Goal: Task Accomplishment & Management: Complete application form

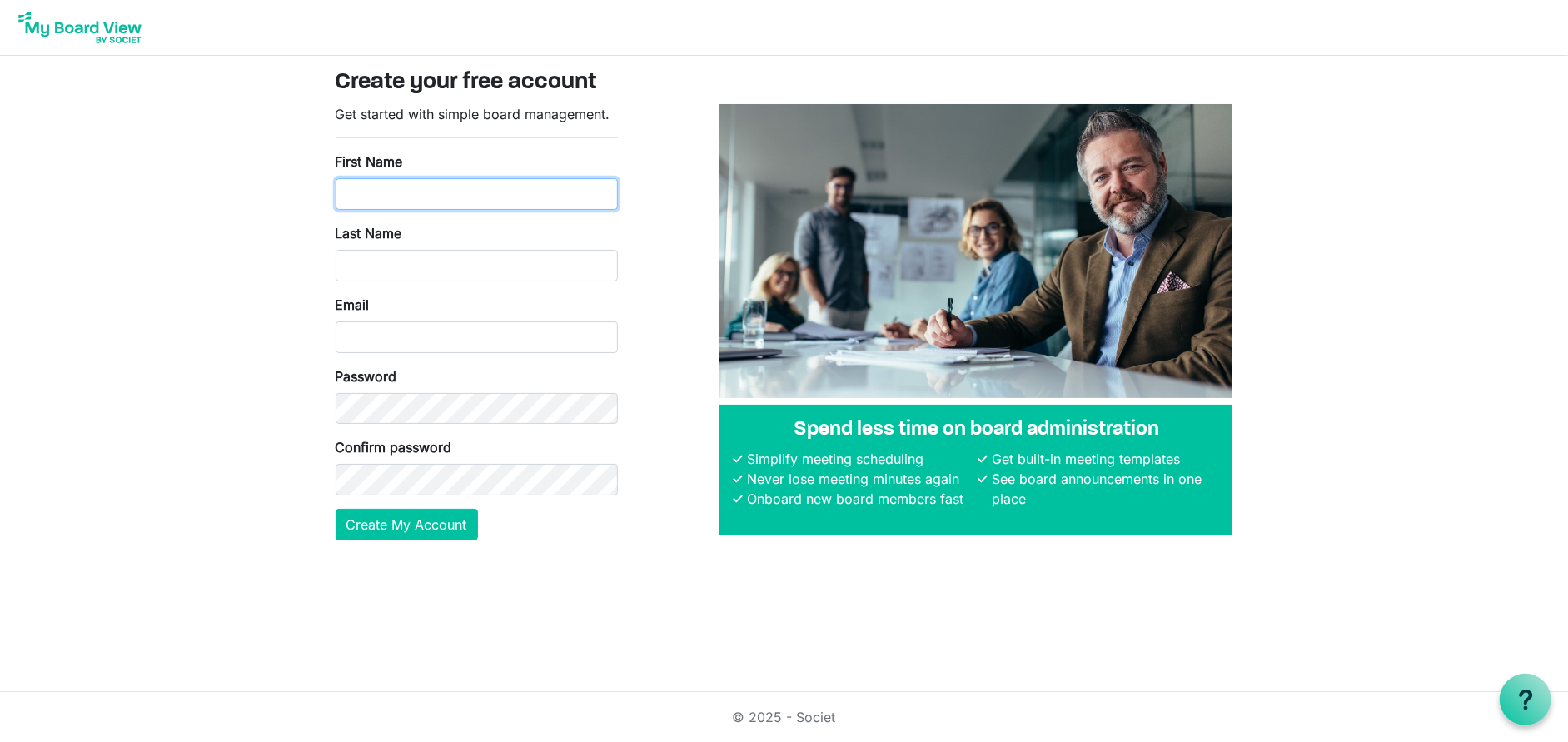
click at [372, 198] on input "First Name" at bounding box center [476, 194] width 282 height 32
type input "Heather"
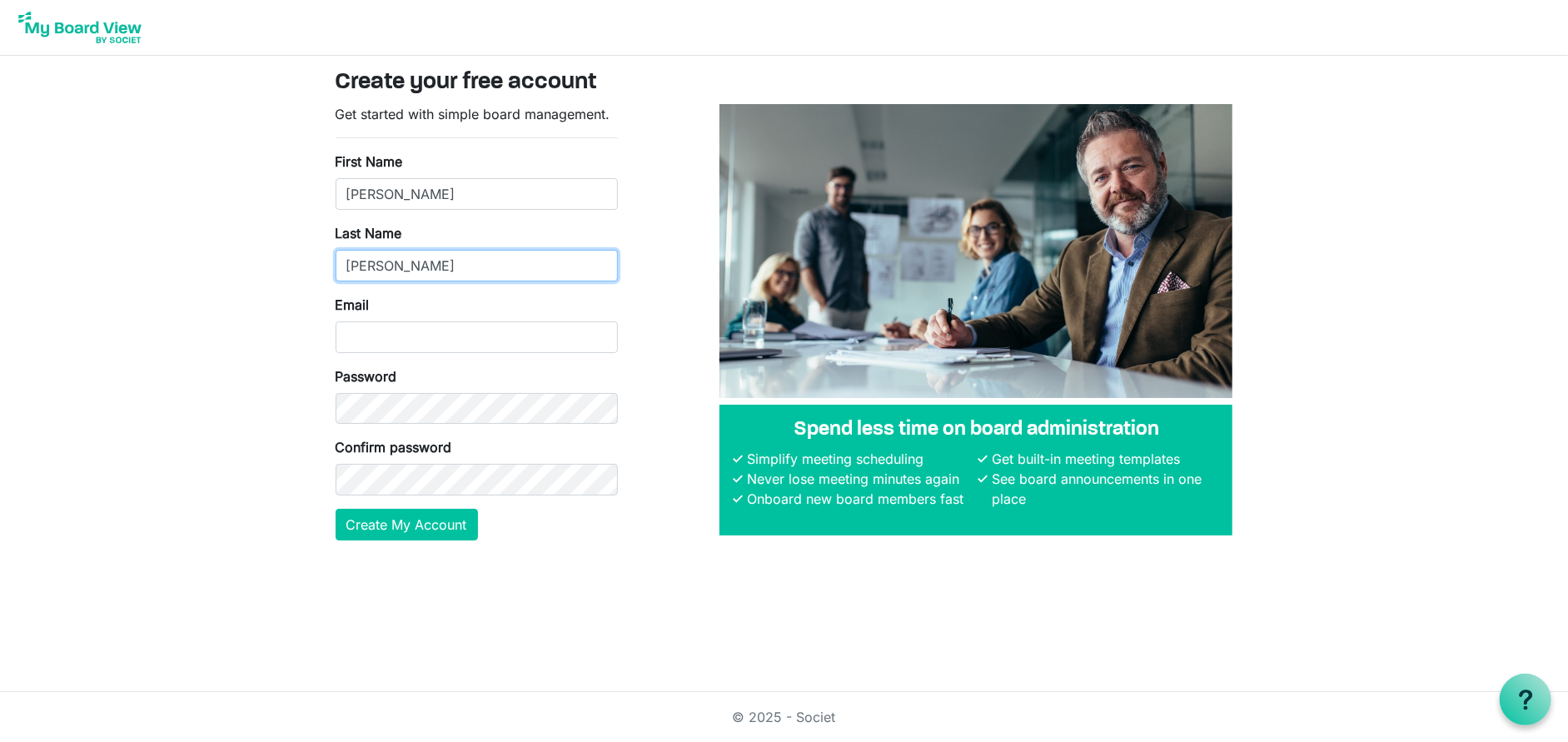
type input "Westenhaver"
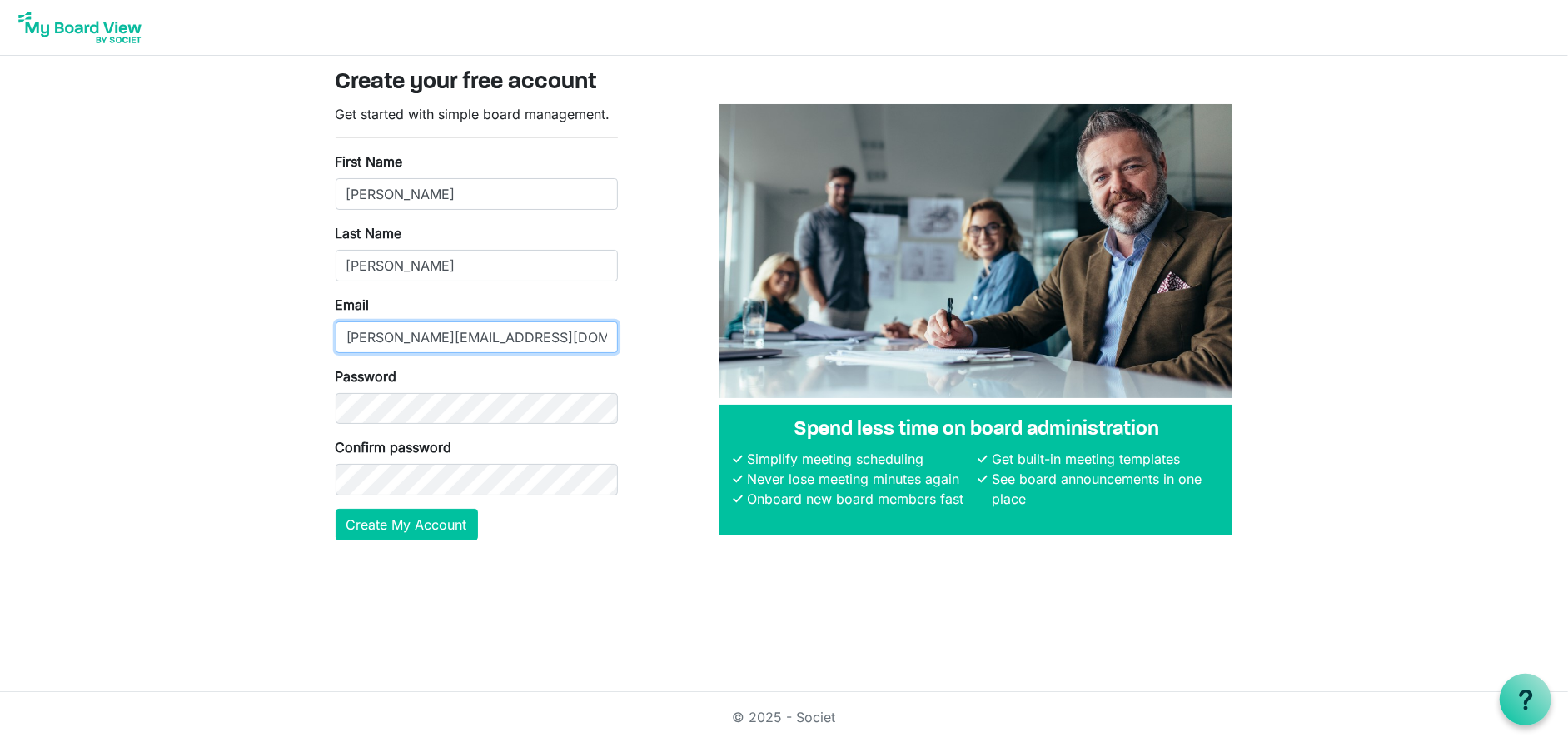
type input "heather@rmhcmidmo.org"
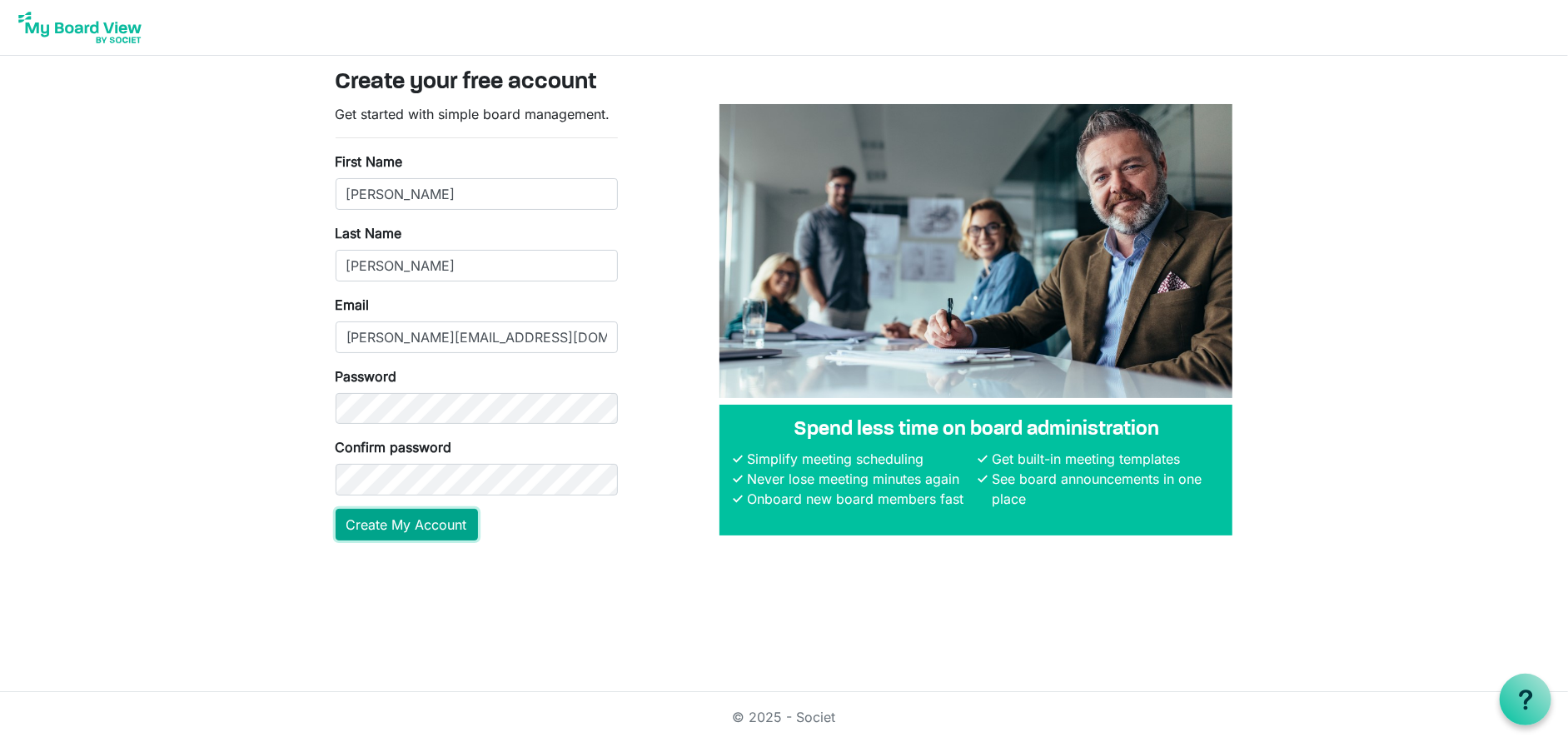
click at [414, 528] on button "Create My Account" at bounding box center [407, 525] width 143 height 32
click at [415, 523] on button "Create My Account" at bounding box center [407, 525] width 143 height 32
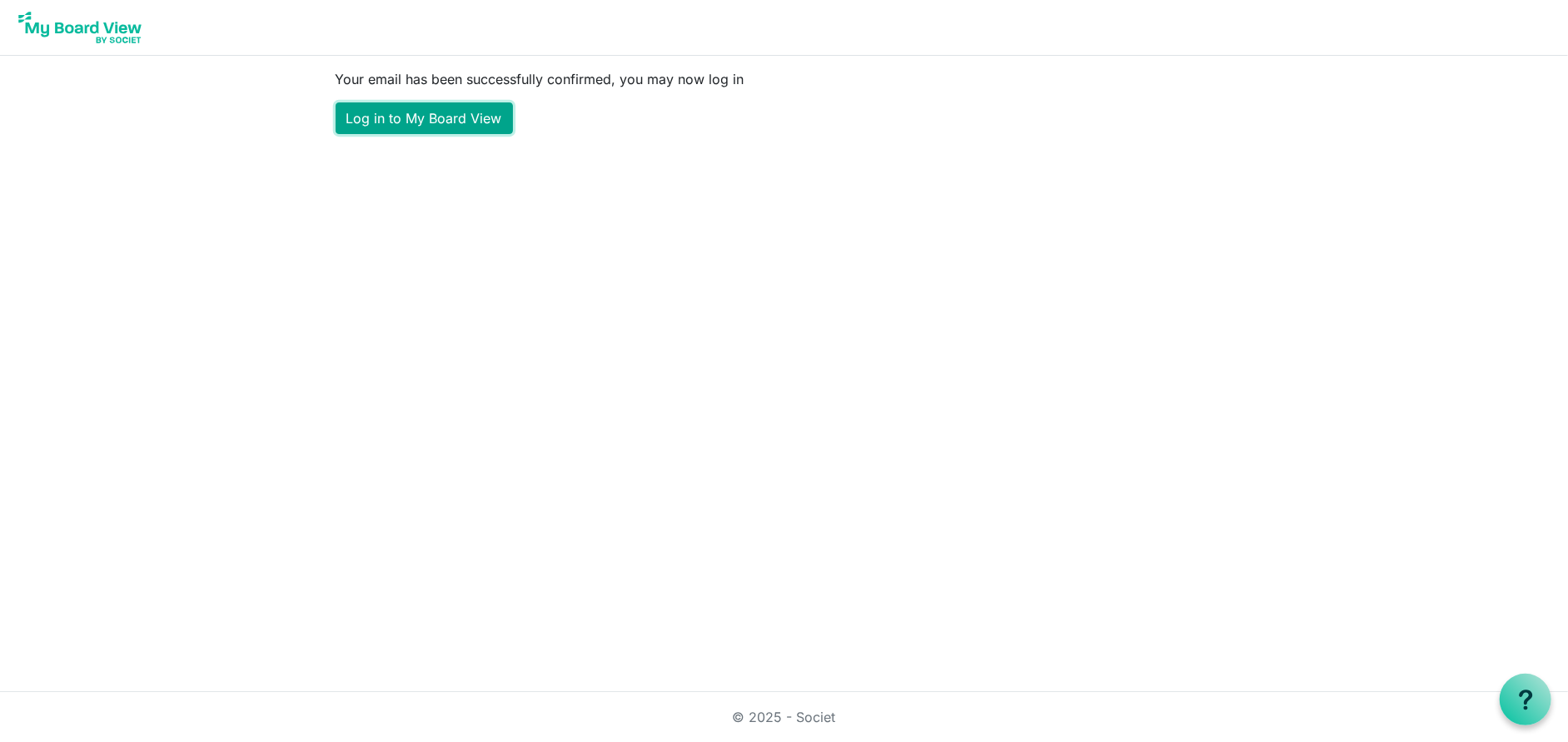
click at [470, 129] on link "Log in to My Board View" at bounding box center [425, 119] width 177 height 32
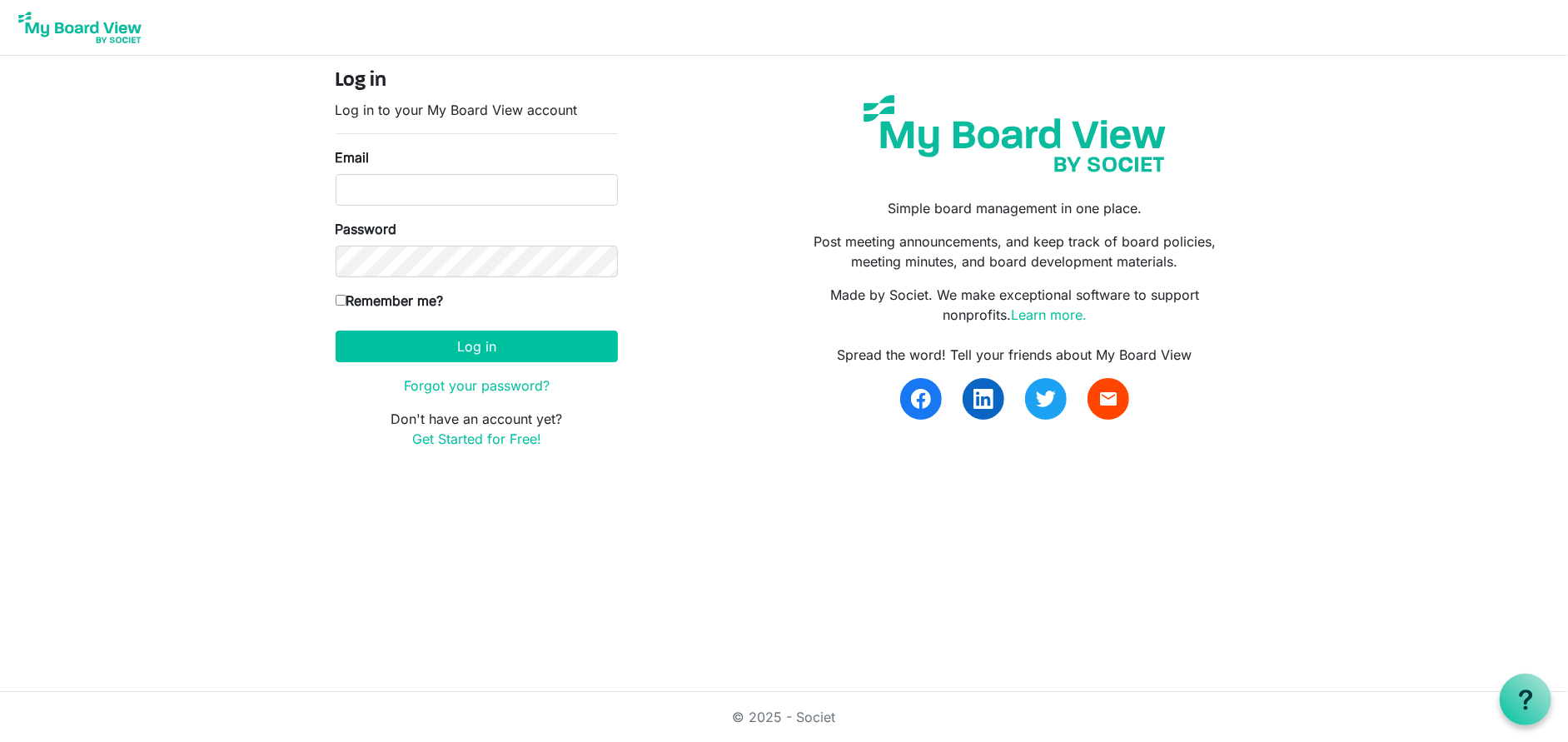
click at [438, 165] on div "Email" at bounding box center [476, 177] width 282 height 58
click at [448, 185] on input "Email" at bounding box center [476, 190] width 282 height 32
type input "heather@rmhcmidmo.org"
click at [336, 331] on button "Log in" at bounding box center [476, 347] width 282 height 32
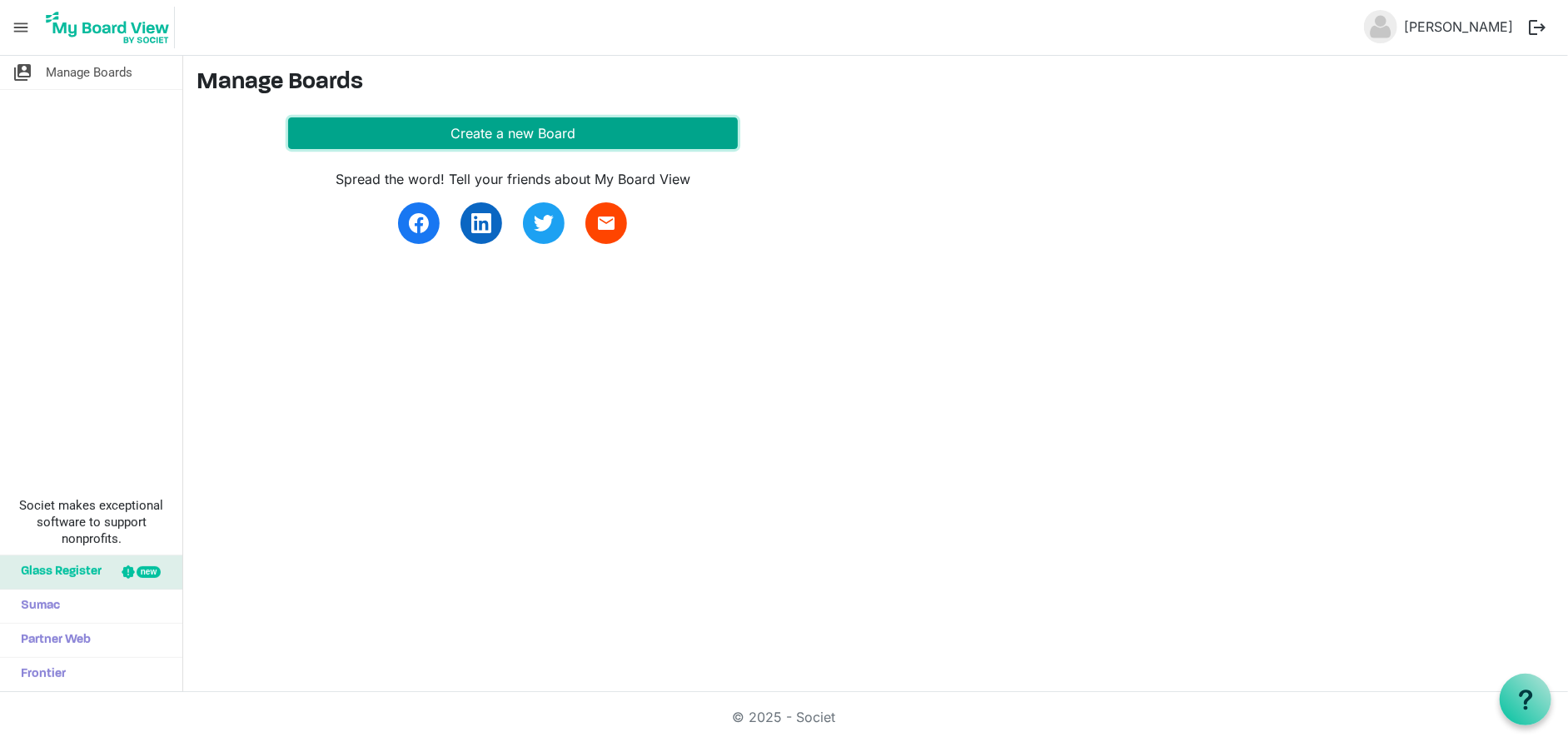
click at [508, 137] on button "Create a new Board" at bounding box center [512, 134] width 450 height 32
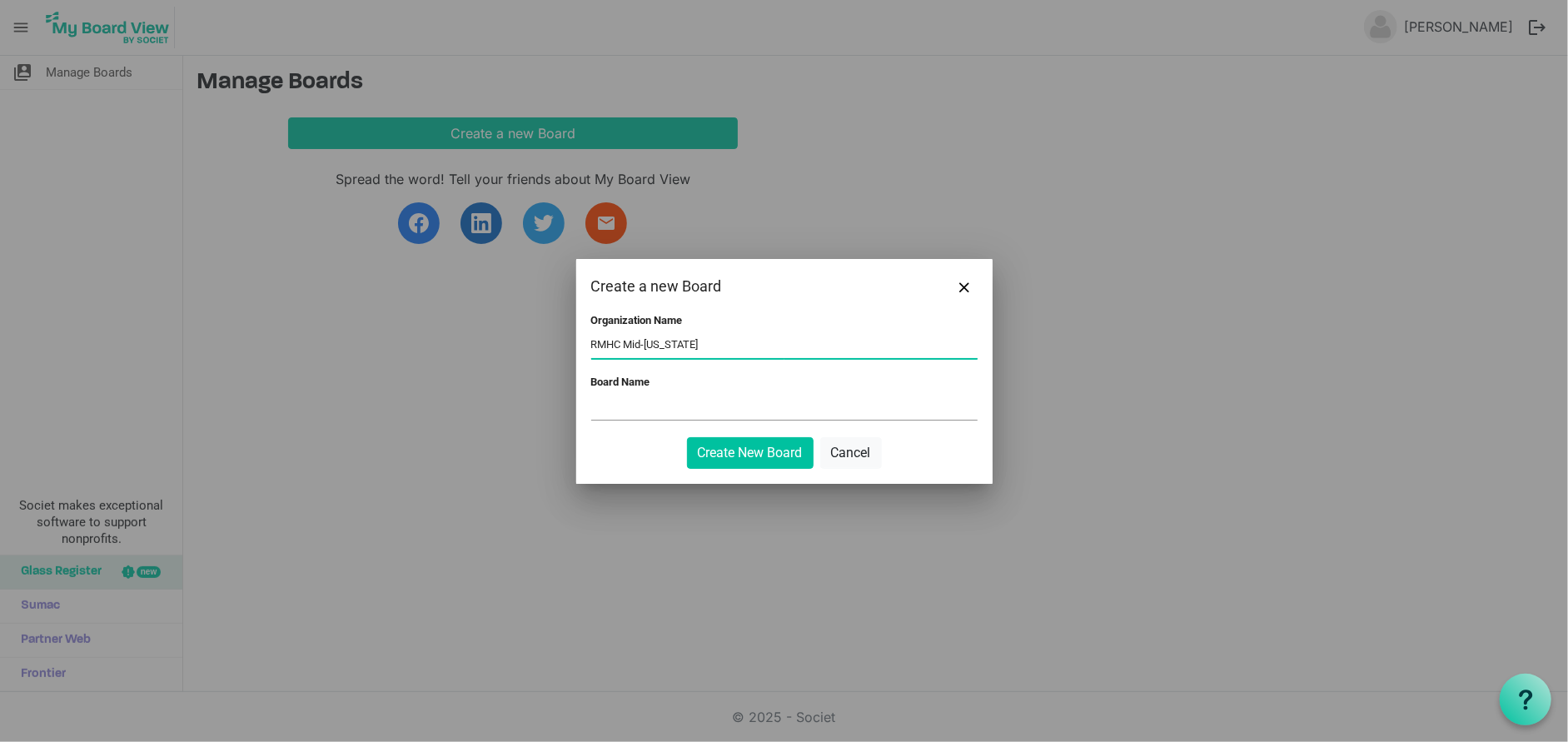
type input "RMHC Mid-[US_STATE]"
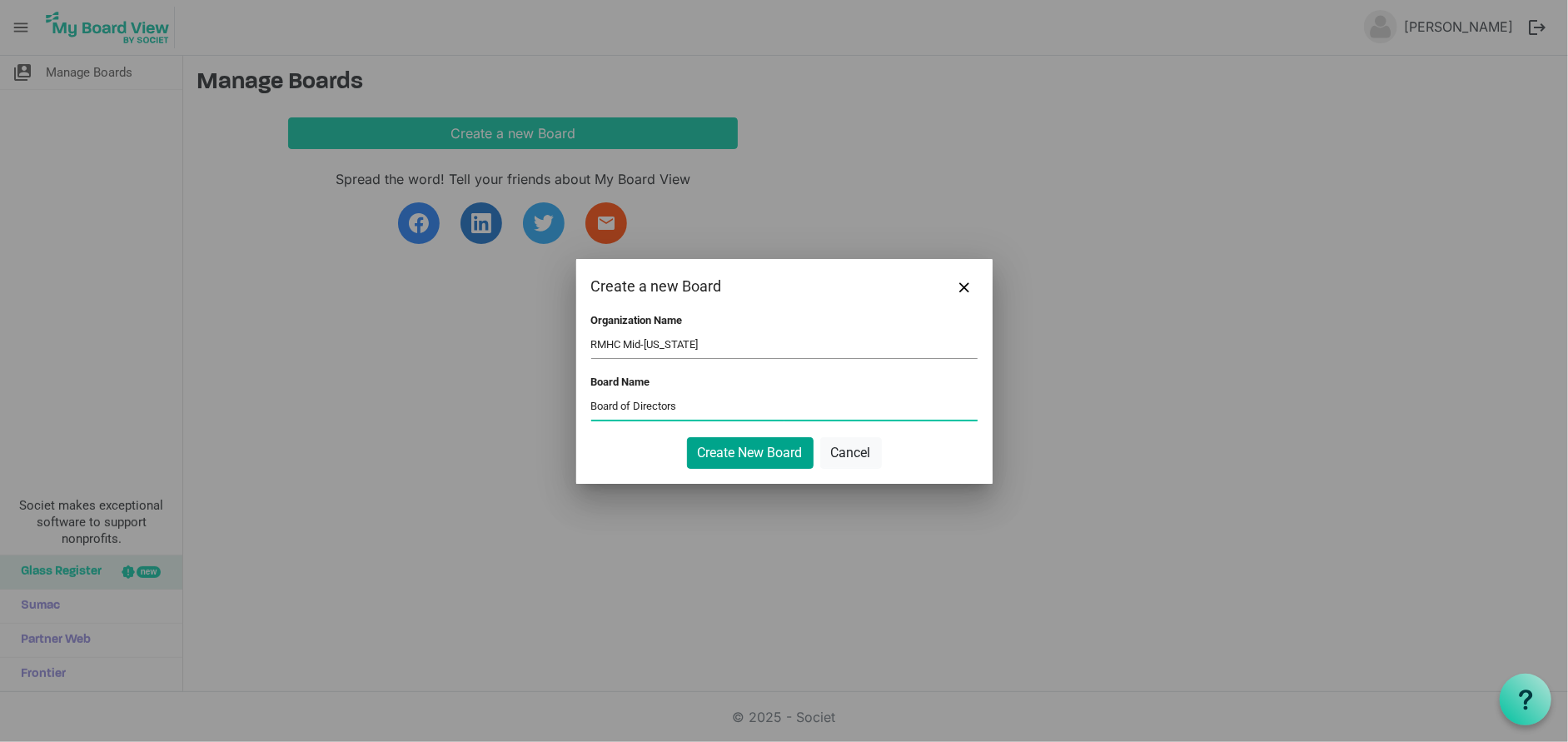
type input "Board of Directors"
click at [773, 453] on button "Create New Board" at bounding box center [750, 454] width 127 height 32
click at [787, 455] on button "Create New Board" at bounding box center [750, 454] width 127 height 32
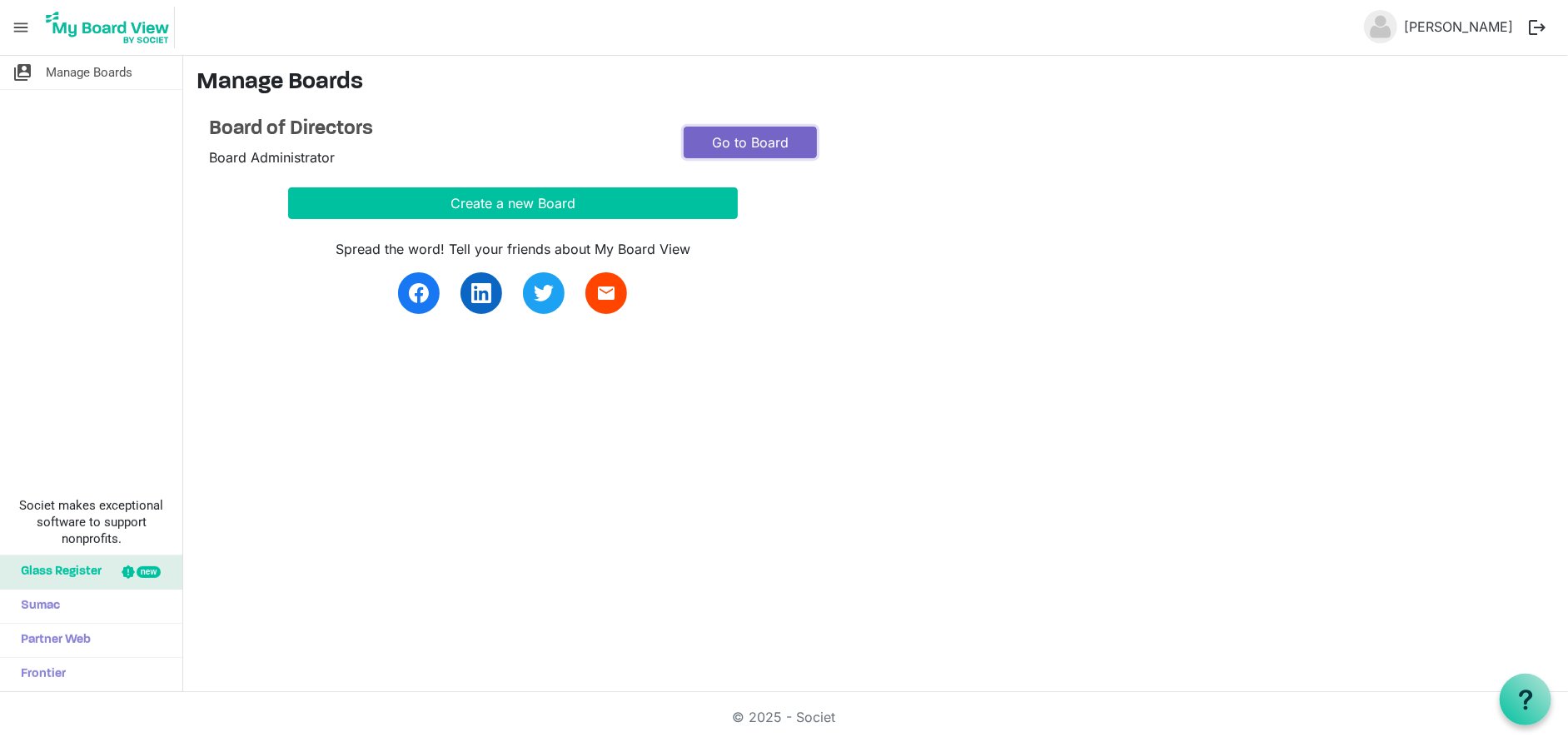
click at [766, 141] on link "Go to Board" at bounding box center [751, 143] width 134 height 32
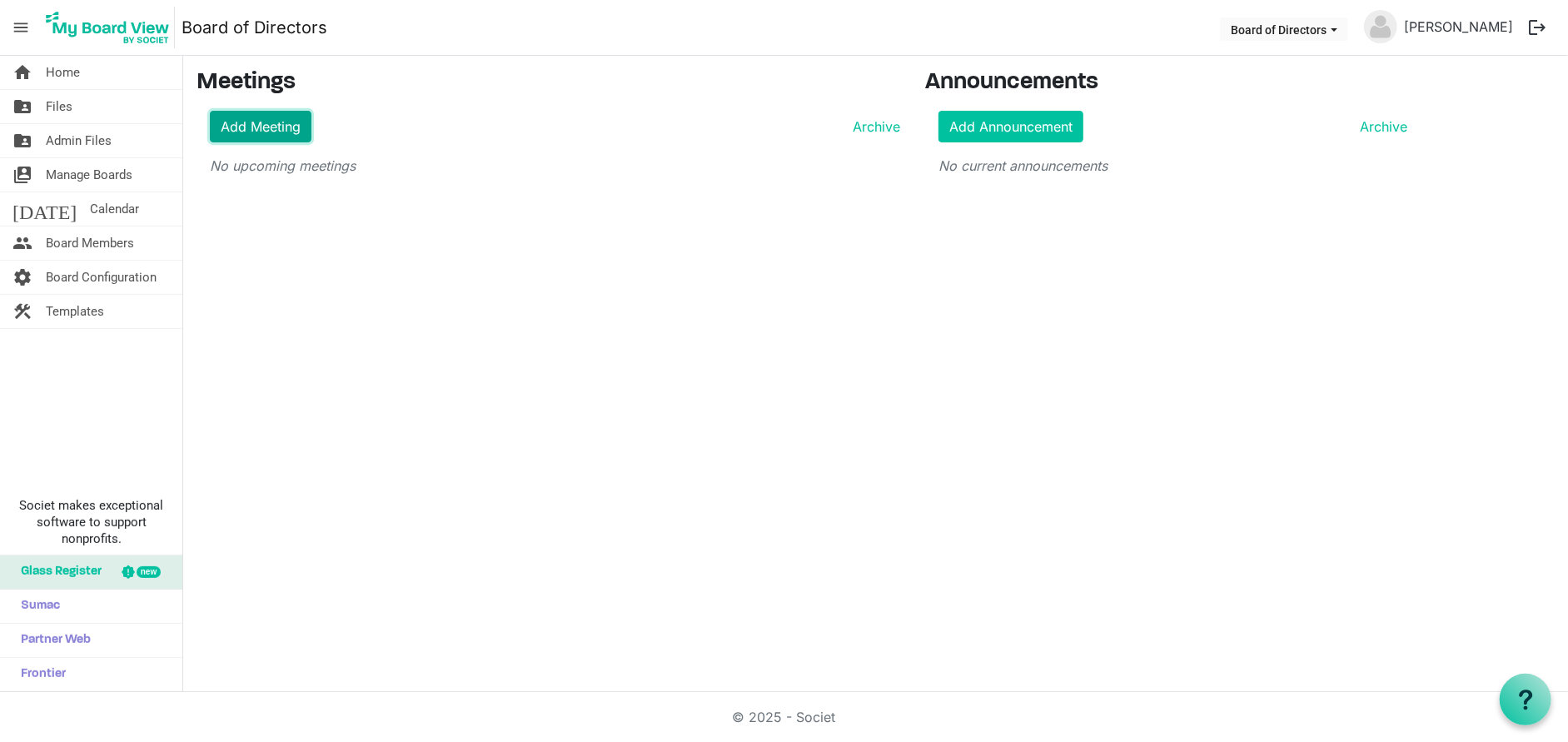
click at [255, 122] on link "Add Meeting" at bounding box center [261, 127] width 102 height 32
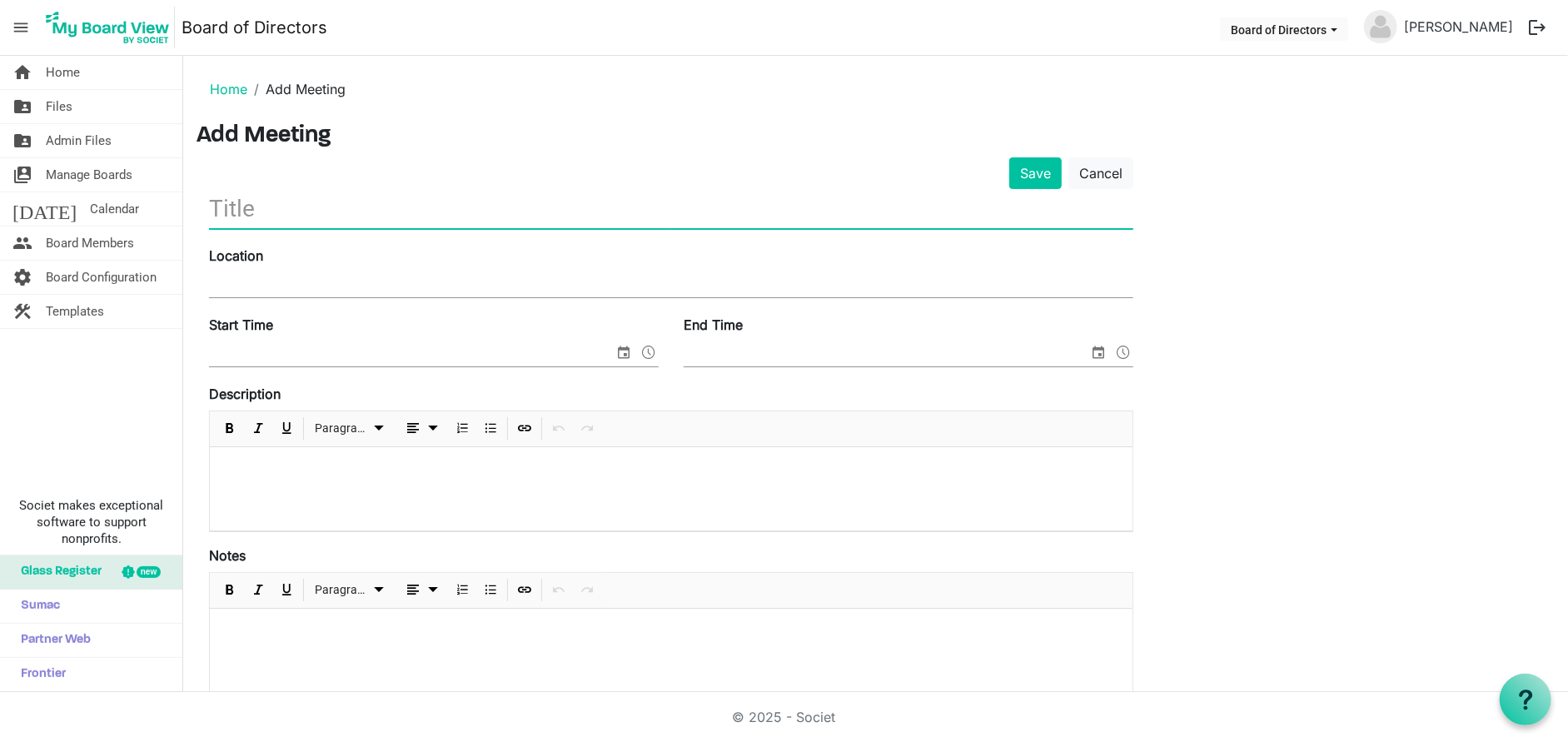
click at [374, 199] on input "text" at bounding box center [671, 208] width 924 height 39
type input "BOD Meeting"
click at [473, 281] on input "Location" at bounding box center [671, 284] width 924 height 25
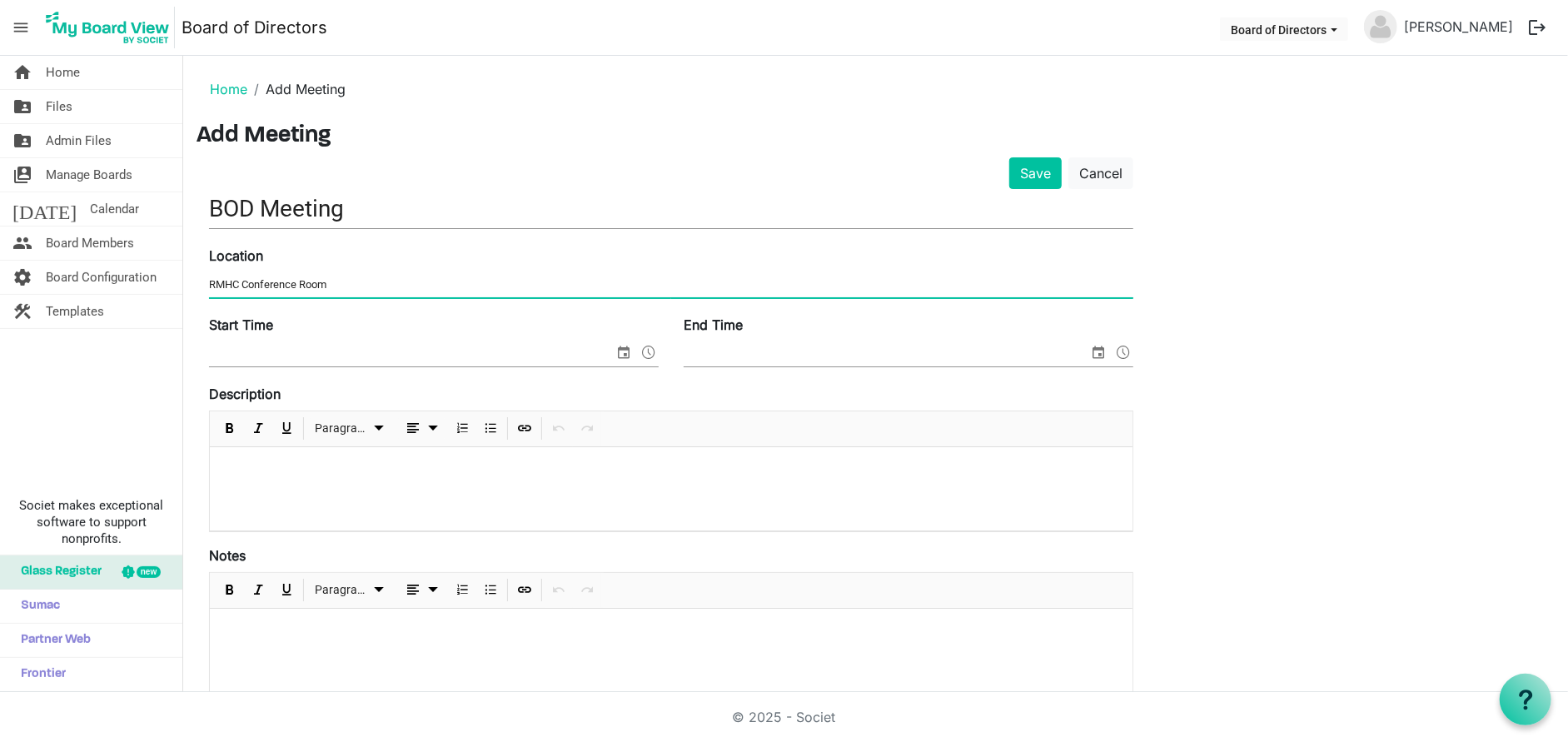
type input "RMHC Conference Room"
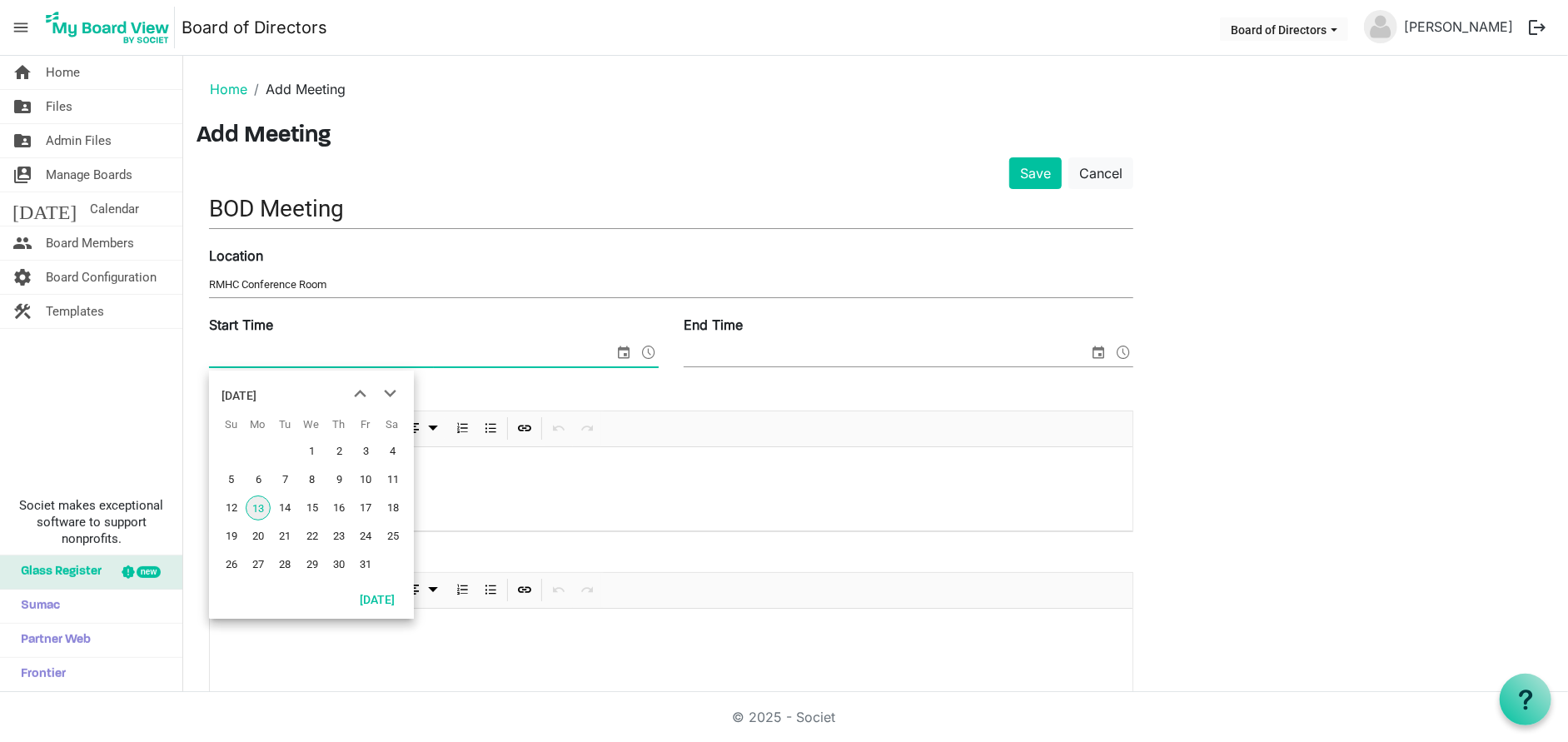
click at [624, 352] on span "select" at bounding box center [624, 353] width 20 height 22
click at [286, 533] on span "21" at bounding box center [285, 537] width 25 height 25
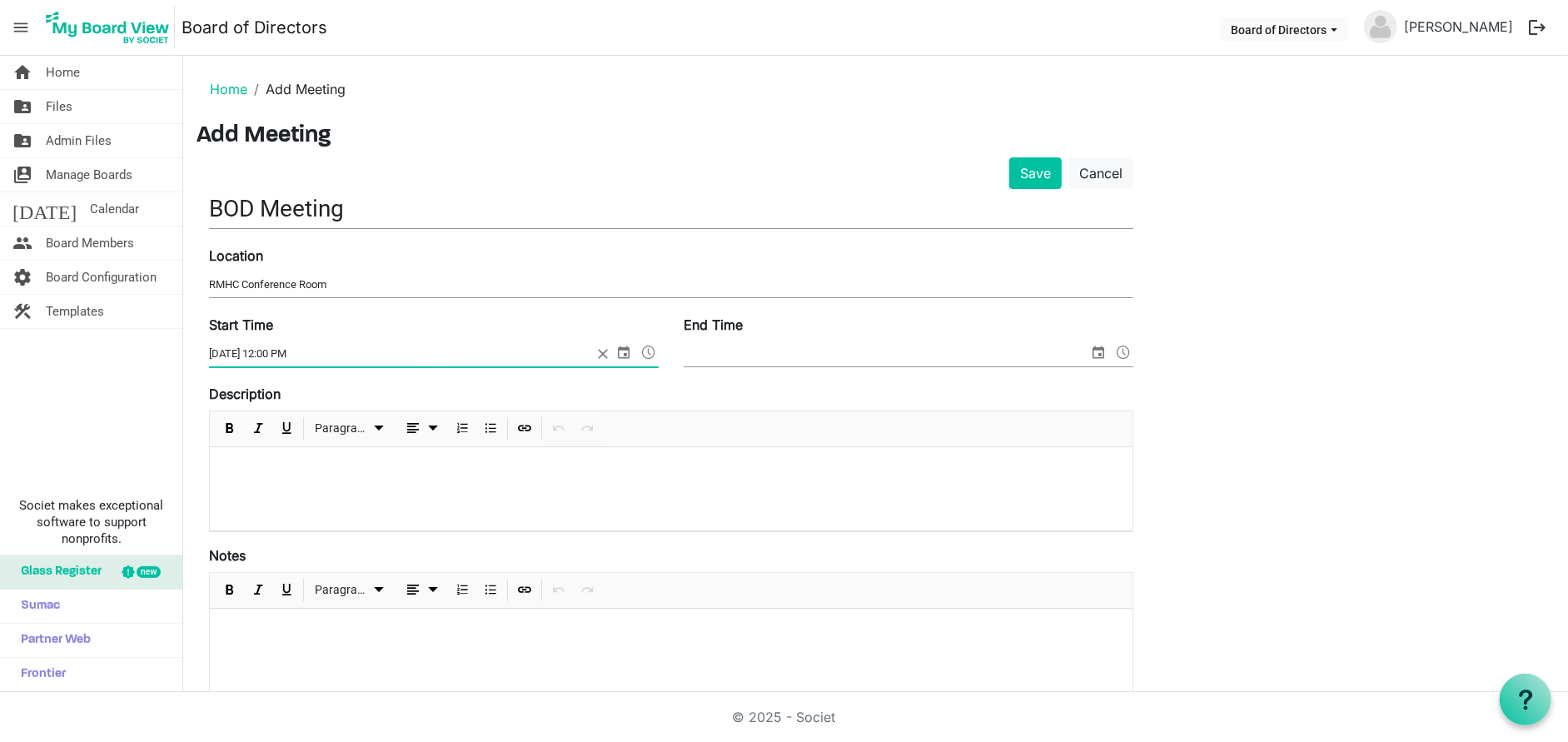
type input "10/21/2025 12:00 PM"
click at [893, 335] on div "End Time" at bounding box center [908, 343] width 474 height 56
click at [1121, 347] on span at bounding box center [1123, 353] width 20 height 22
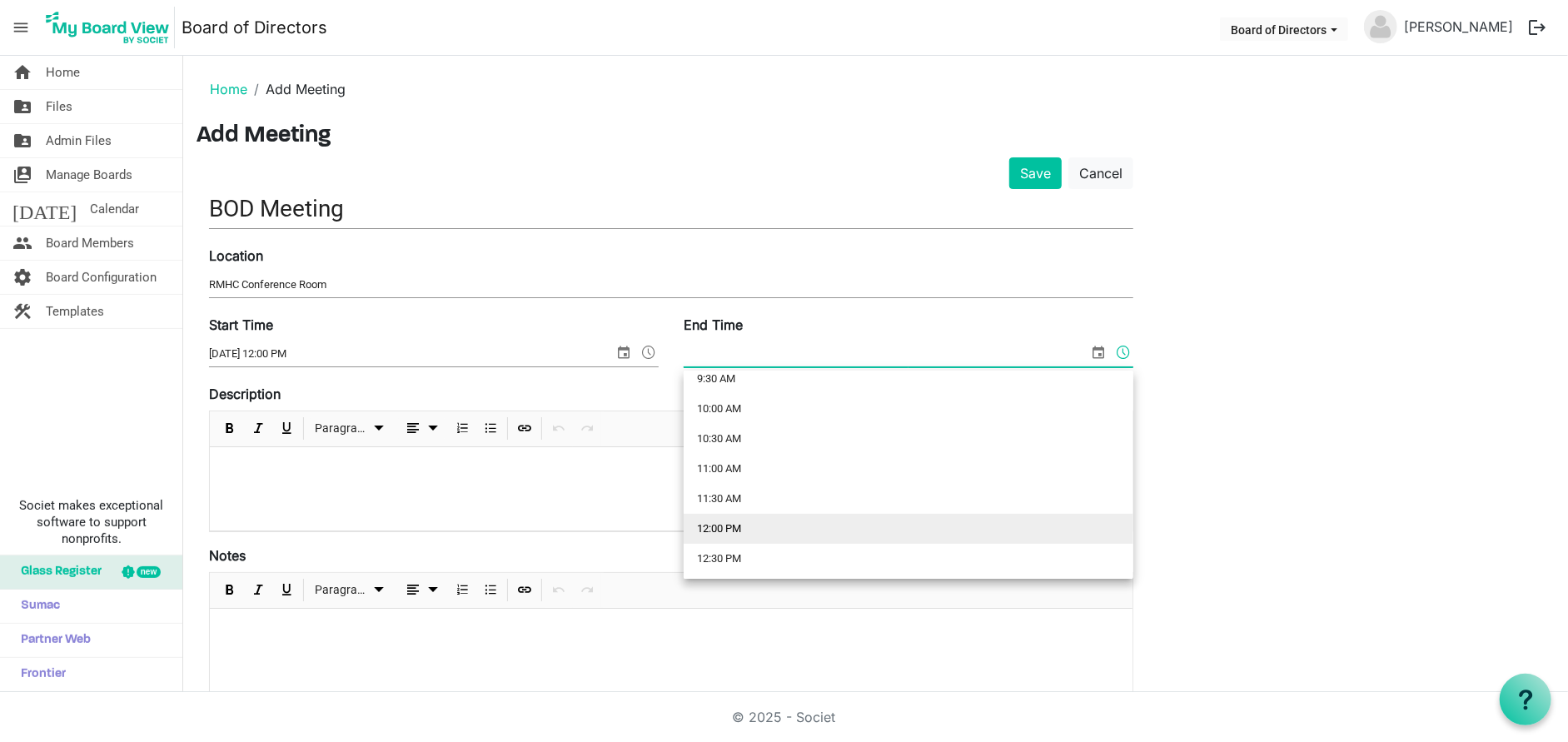
scroll to position [666, 0]
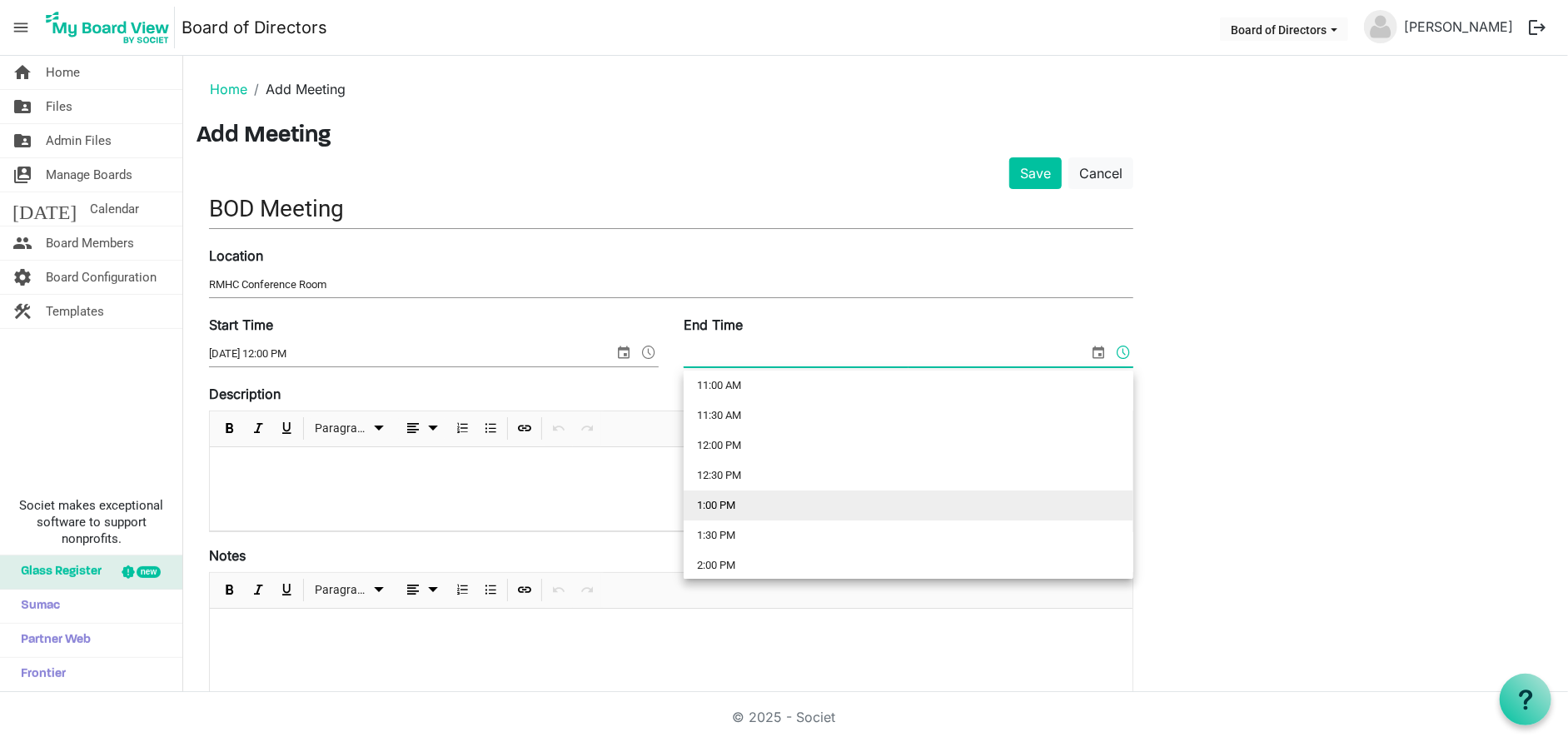
click at [818, 505] on li "1:00 PM" at bounding box center [908, 506] width 450 height 30
type input "10/13/2025 1:00 PM"
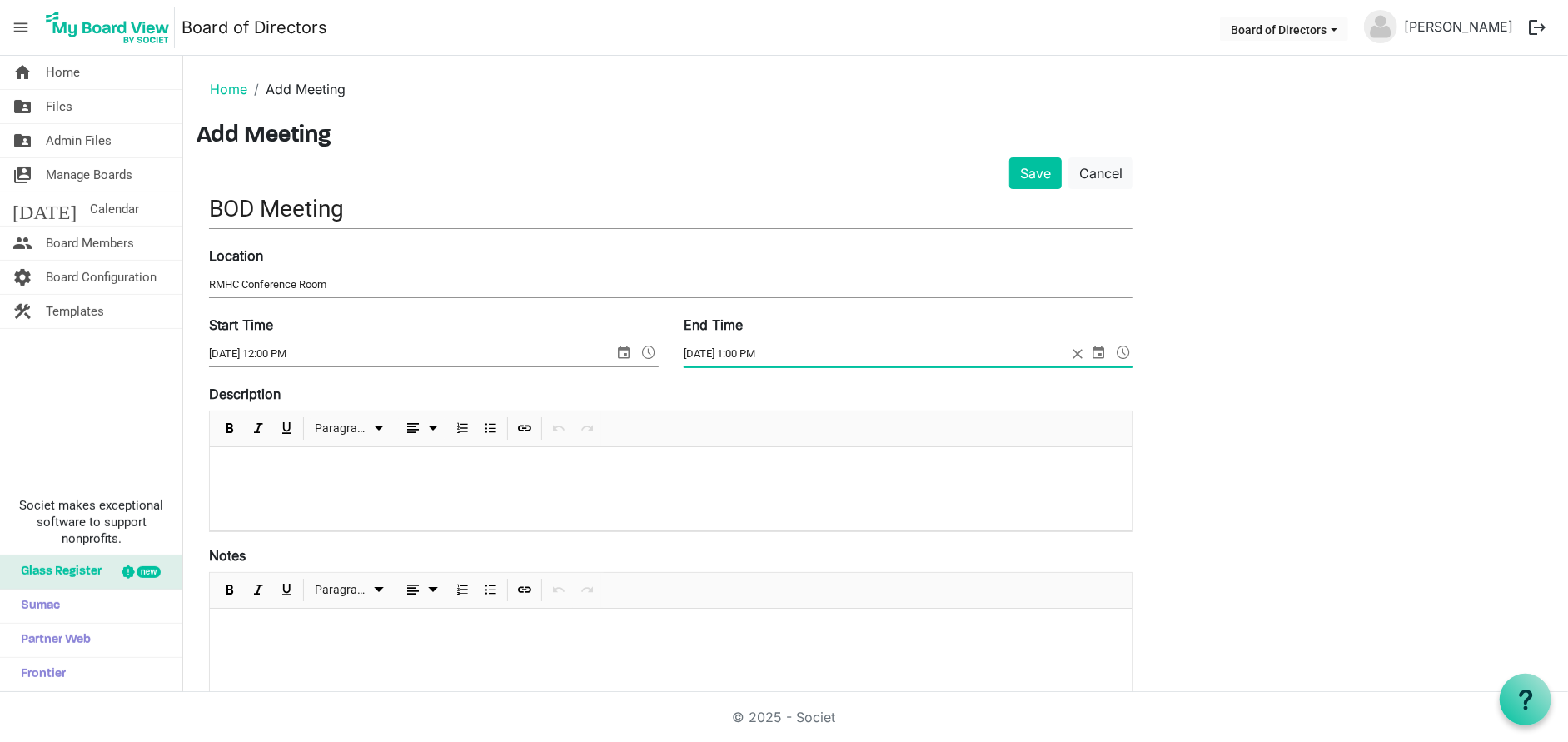
click at [811, 496] on div at bounding box center [672, 490] width 923 height 84
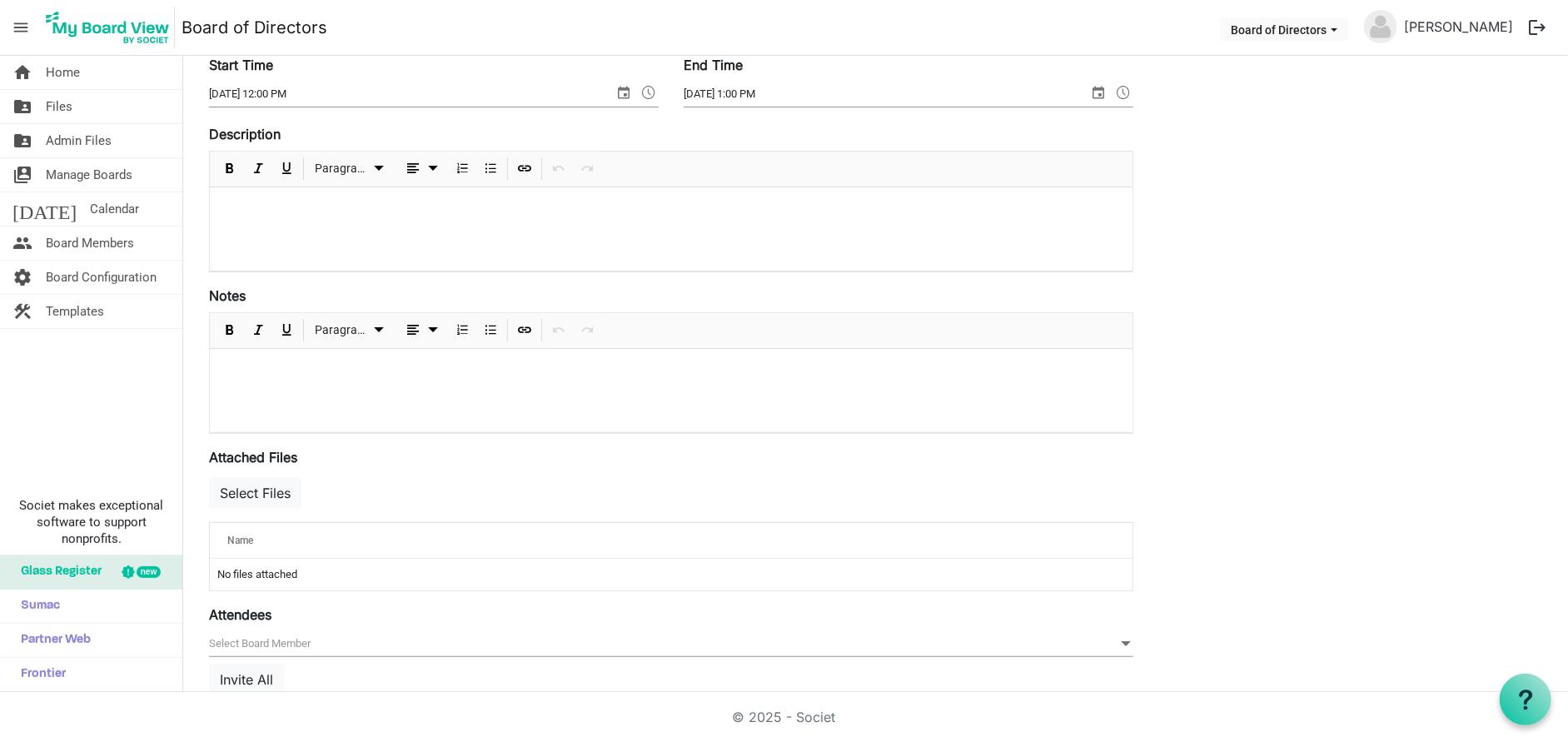
scroll to position [372, 0]
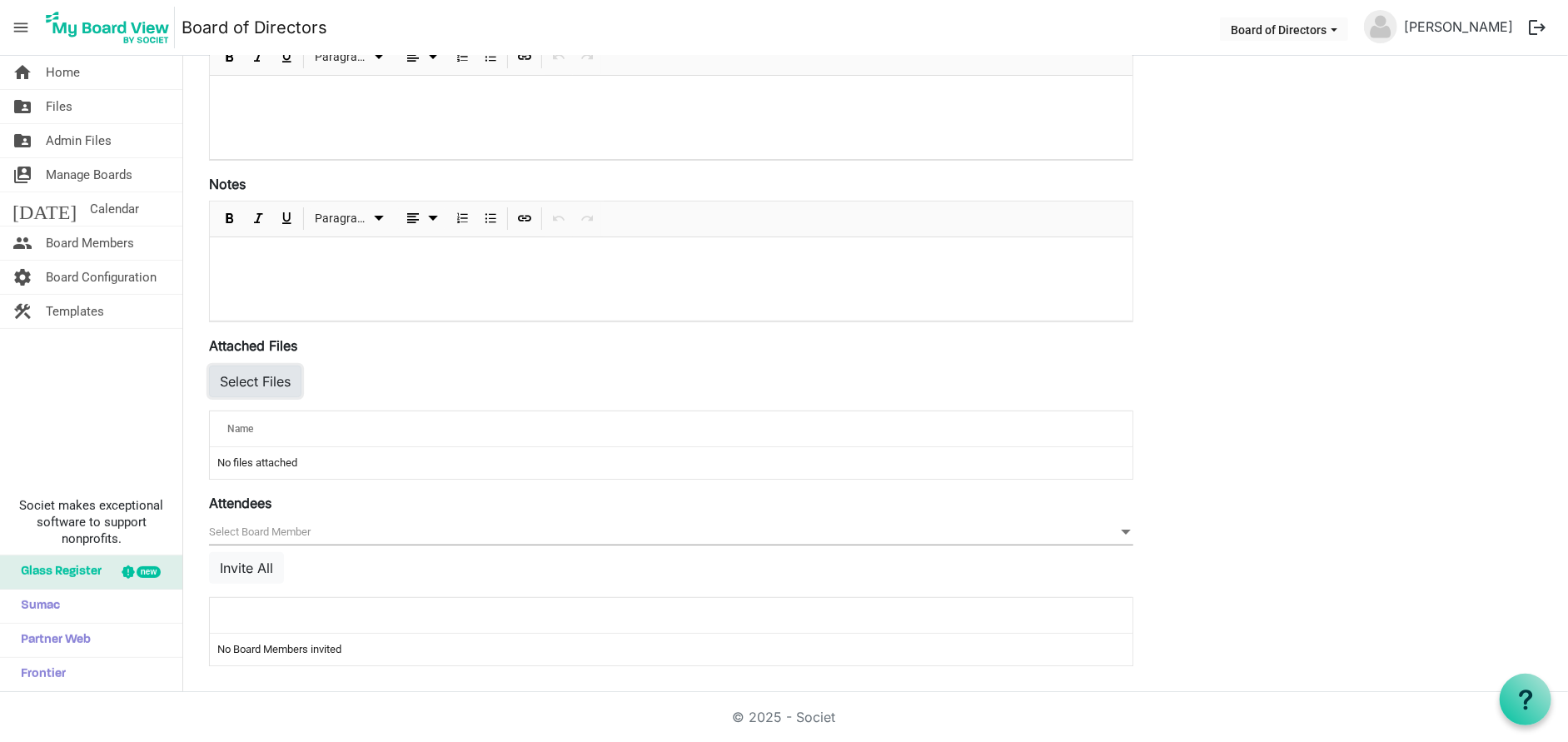
click at [255, 384] on button "Select Files" at bounding box center [255, 382] width 93 height 32
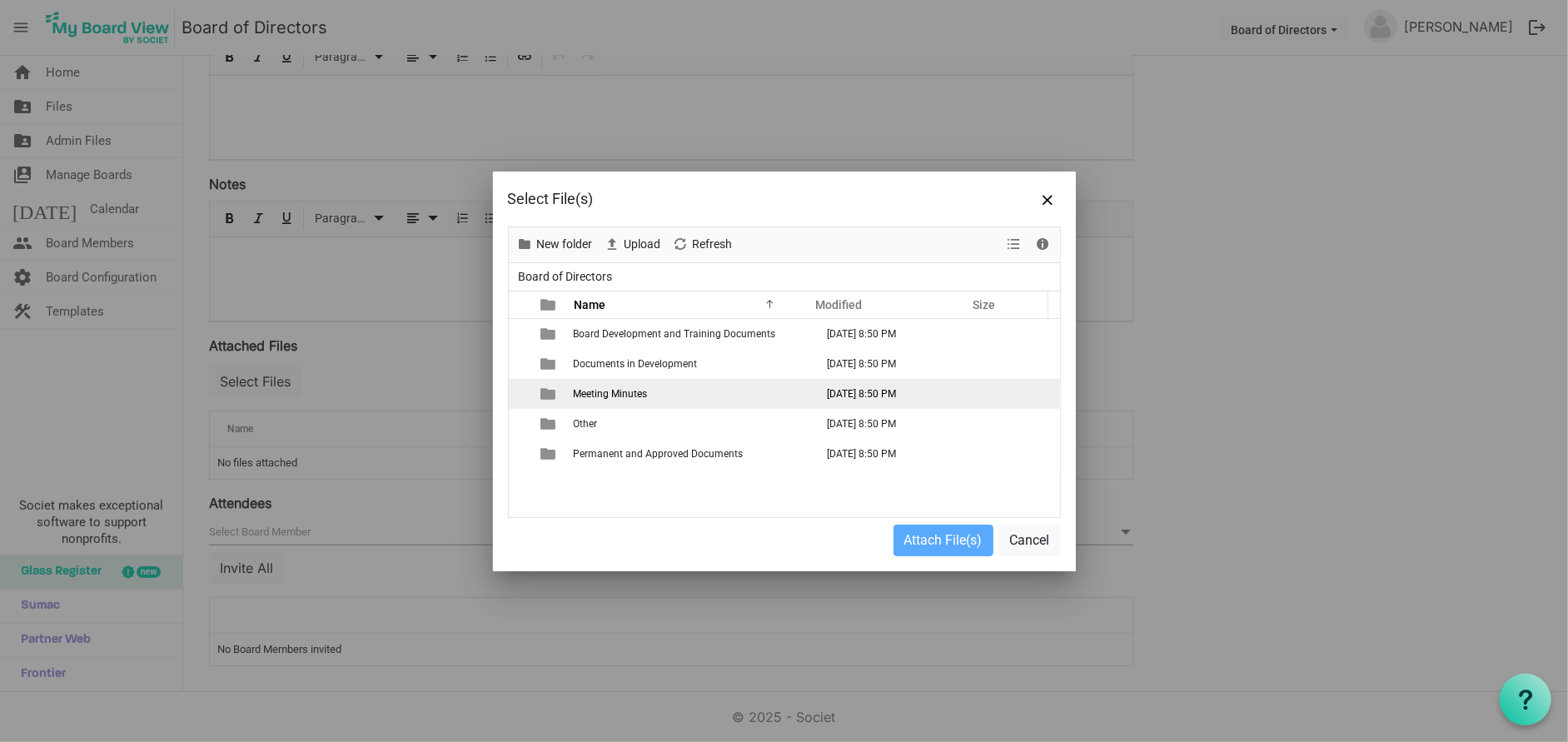
click at [644, 395] on span "Meeting Minutes" at bounding box center [611, 394] width 74 height 12
click at [609, 391] on span "Meeting Minutes" at bounding box center [611, 394] width 74 height 12
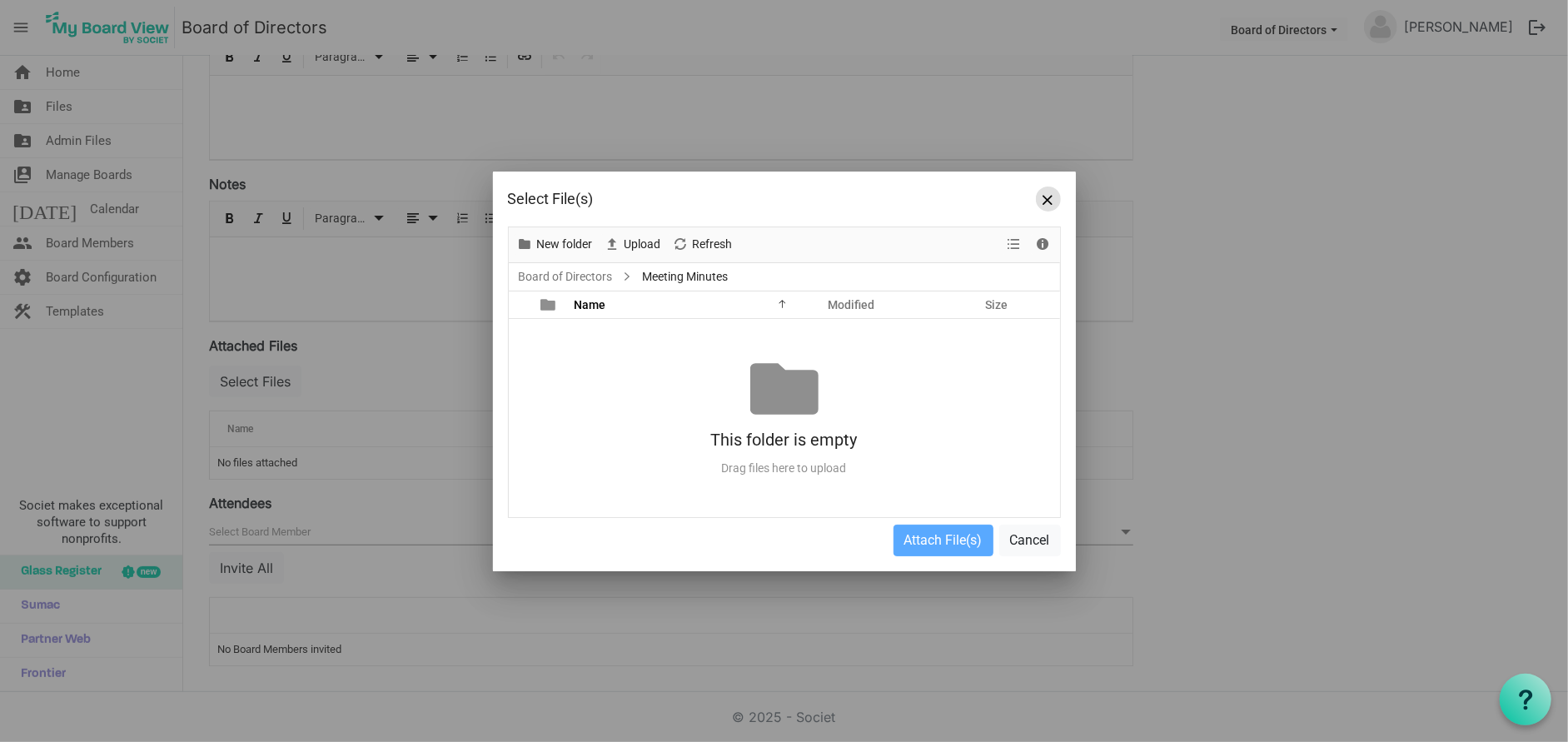
click at [1041, 192] on button "Close" at bounding box center [1048, 198] width 25 height 25
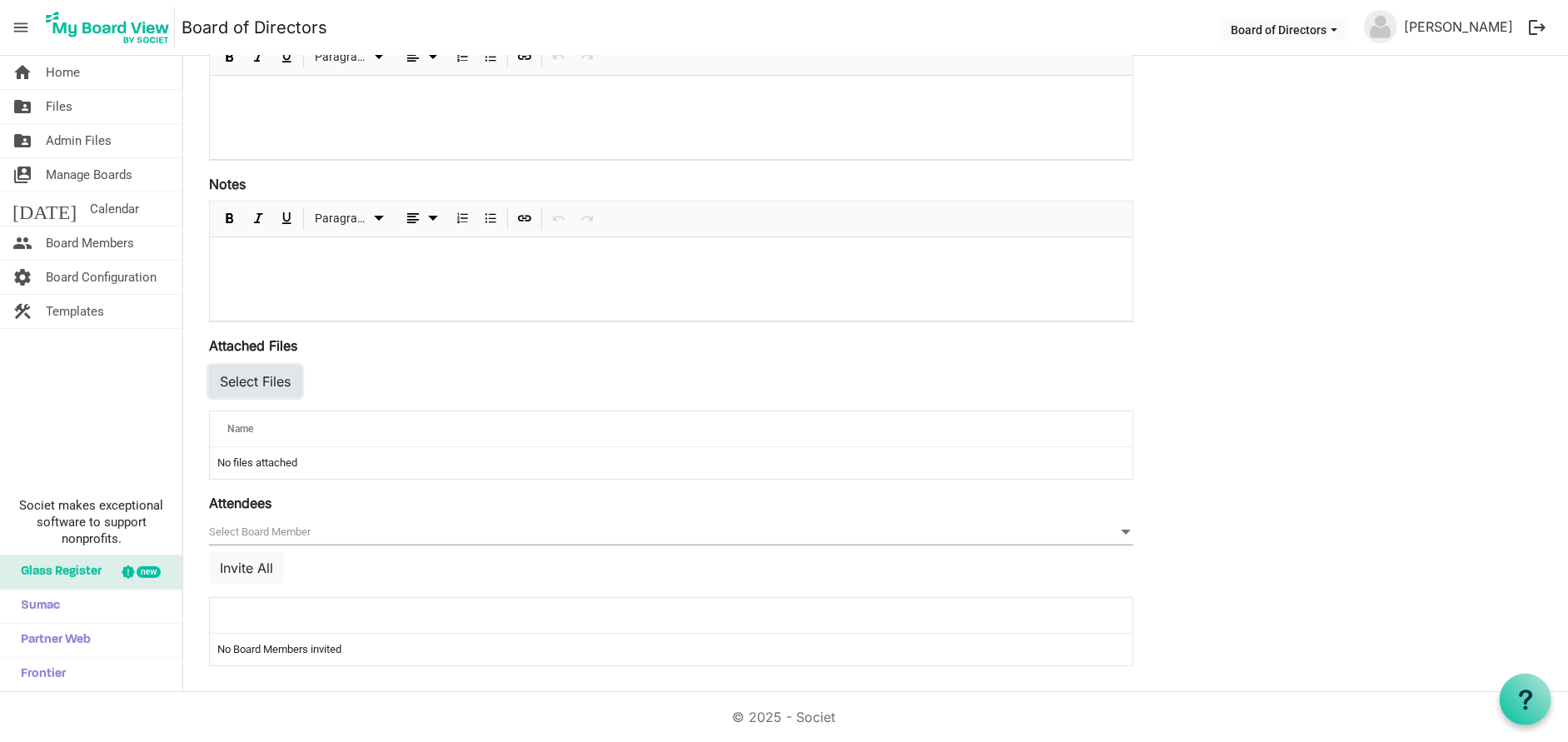
click at [271, 377] on button "Select Files" at bounding box center [255, 382] width 93 height 32
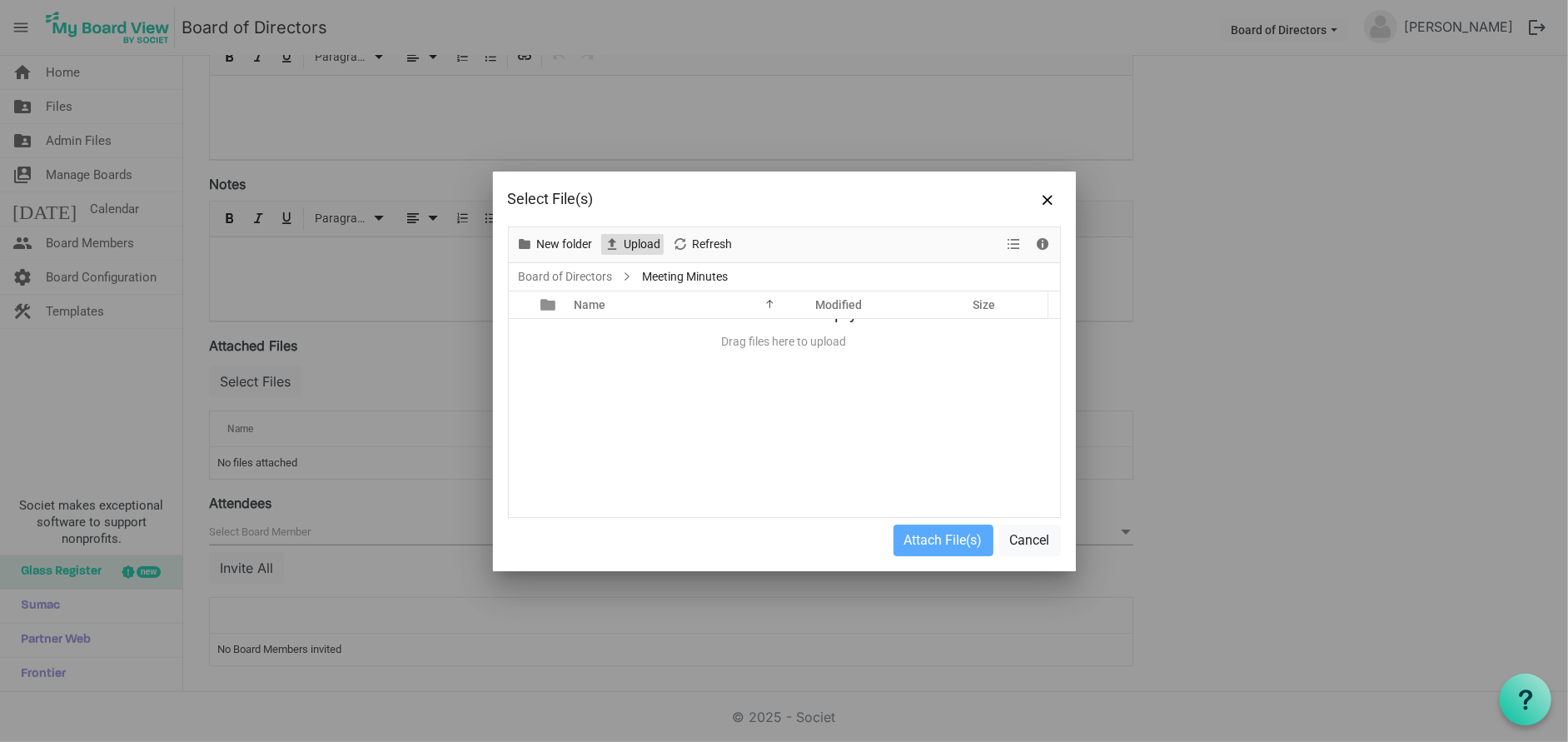
click at [636, 242] on span "Upload" at bounding box center [643, 244] width 40 height 21
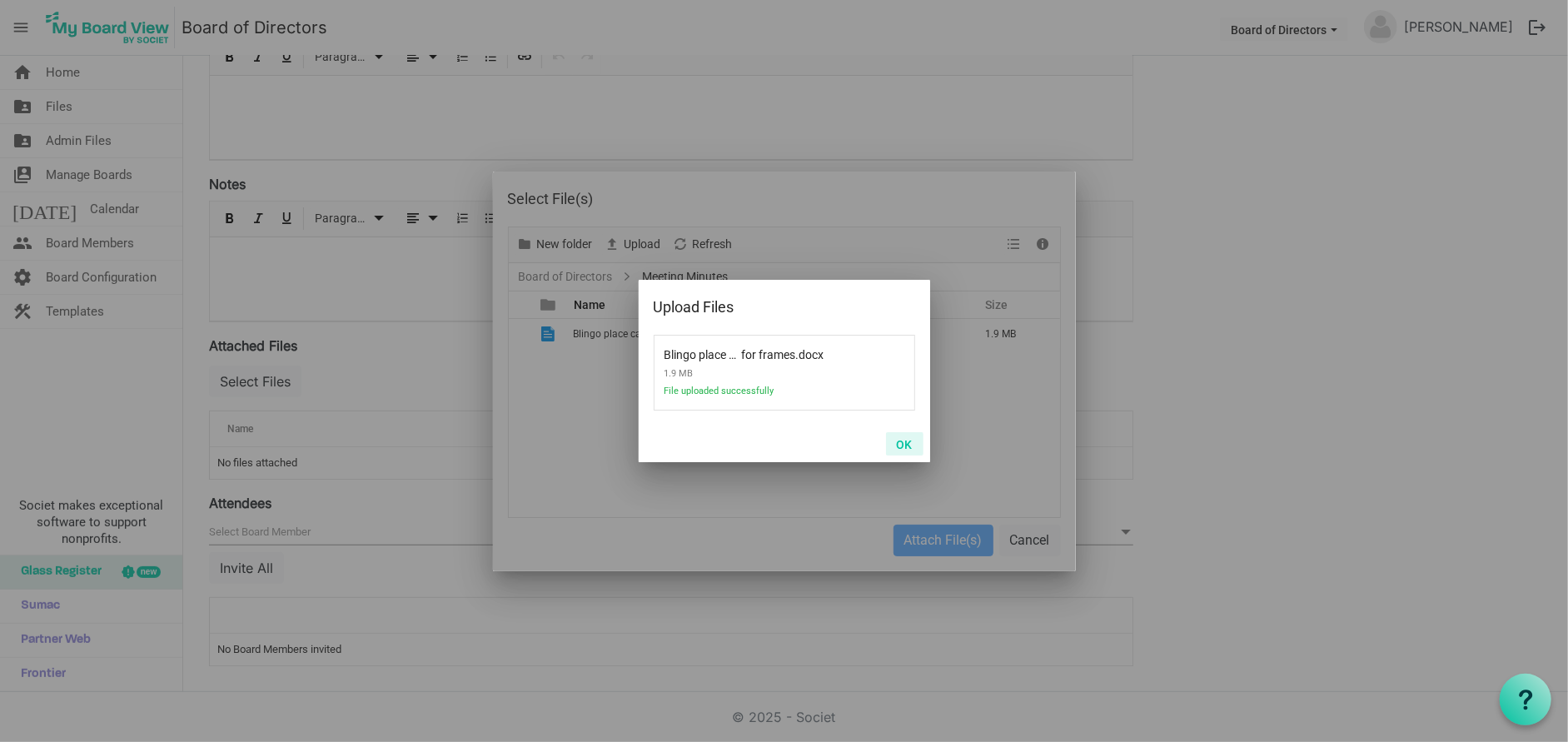
click at [910, 447] on button "OK" at bounding box center [905, 444] width 38 height 23
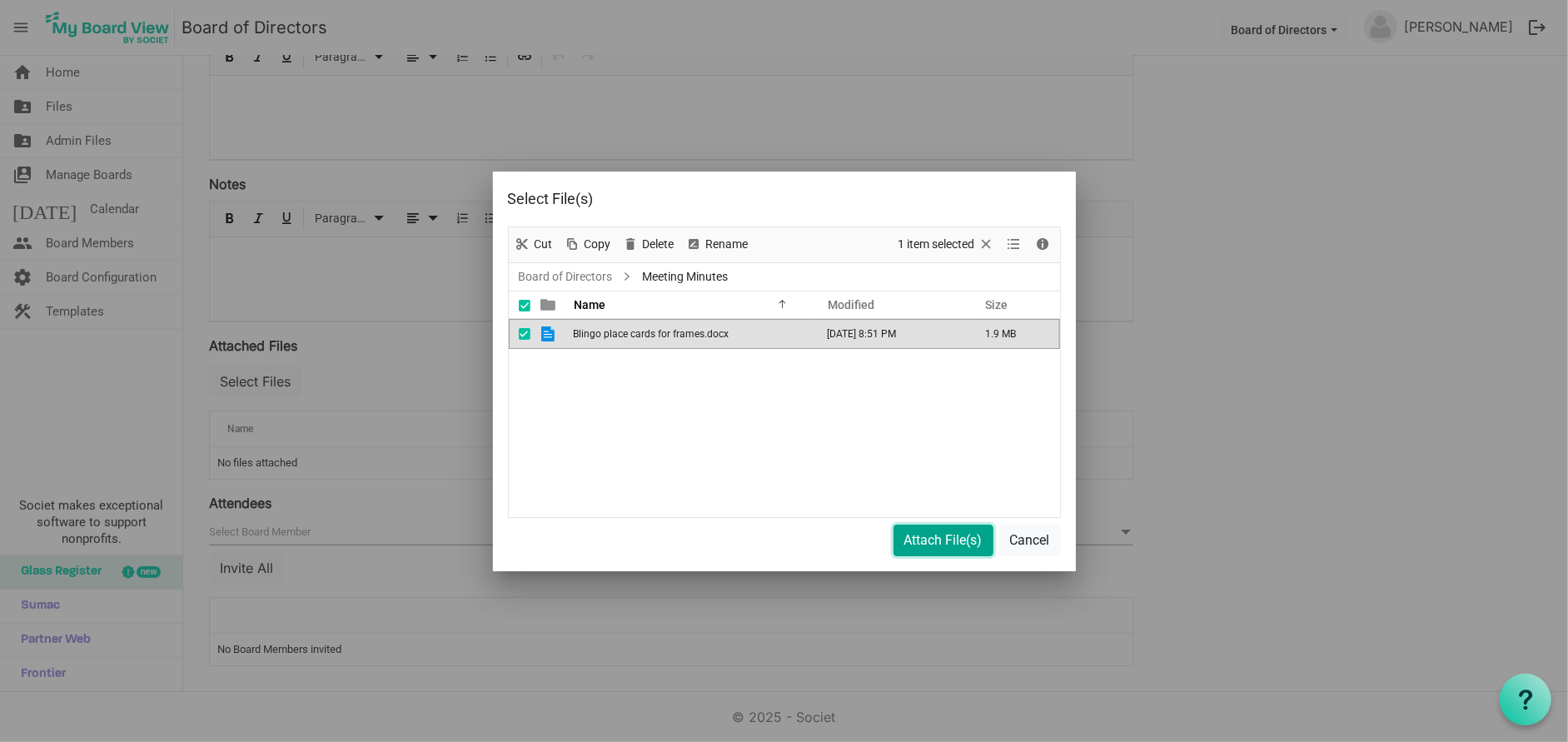
click at [961, 537] on button "Attach File(s)" at bounding box center [943, 541] width 100 height 32
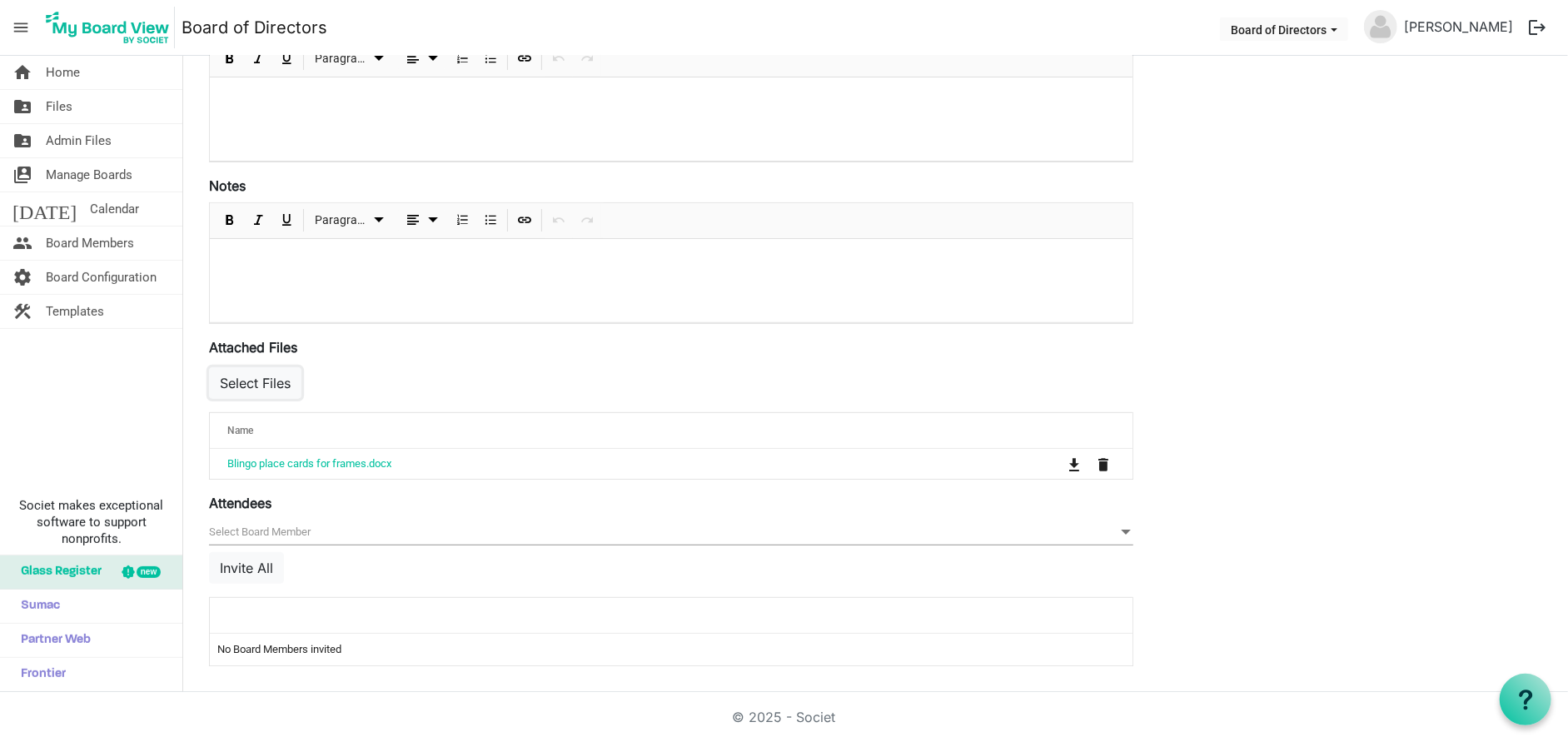
scroll to position [0, 0]
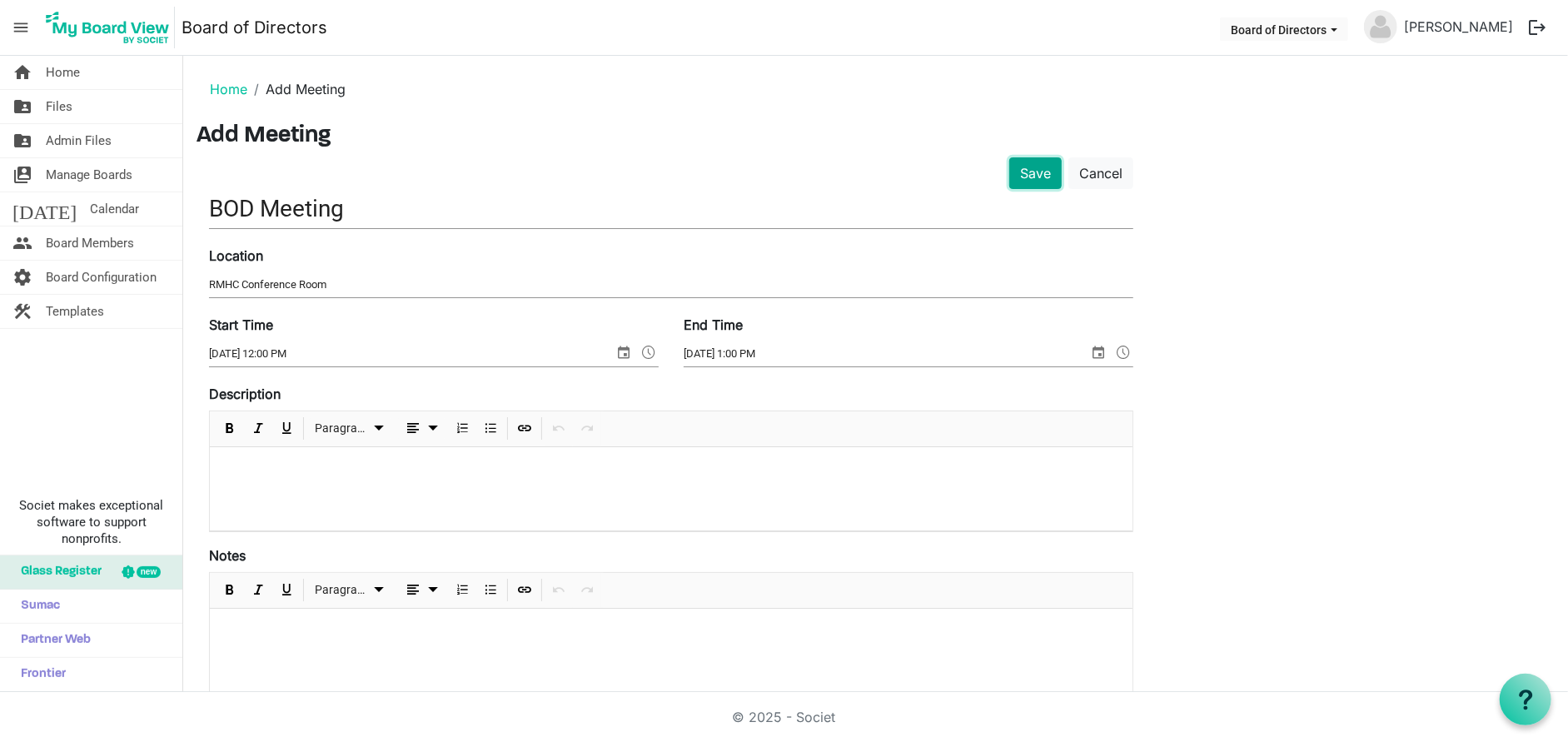
click at [1035, 177] on button "Save" at bounding box center [1036, 174] width 53 height 32
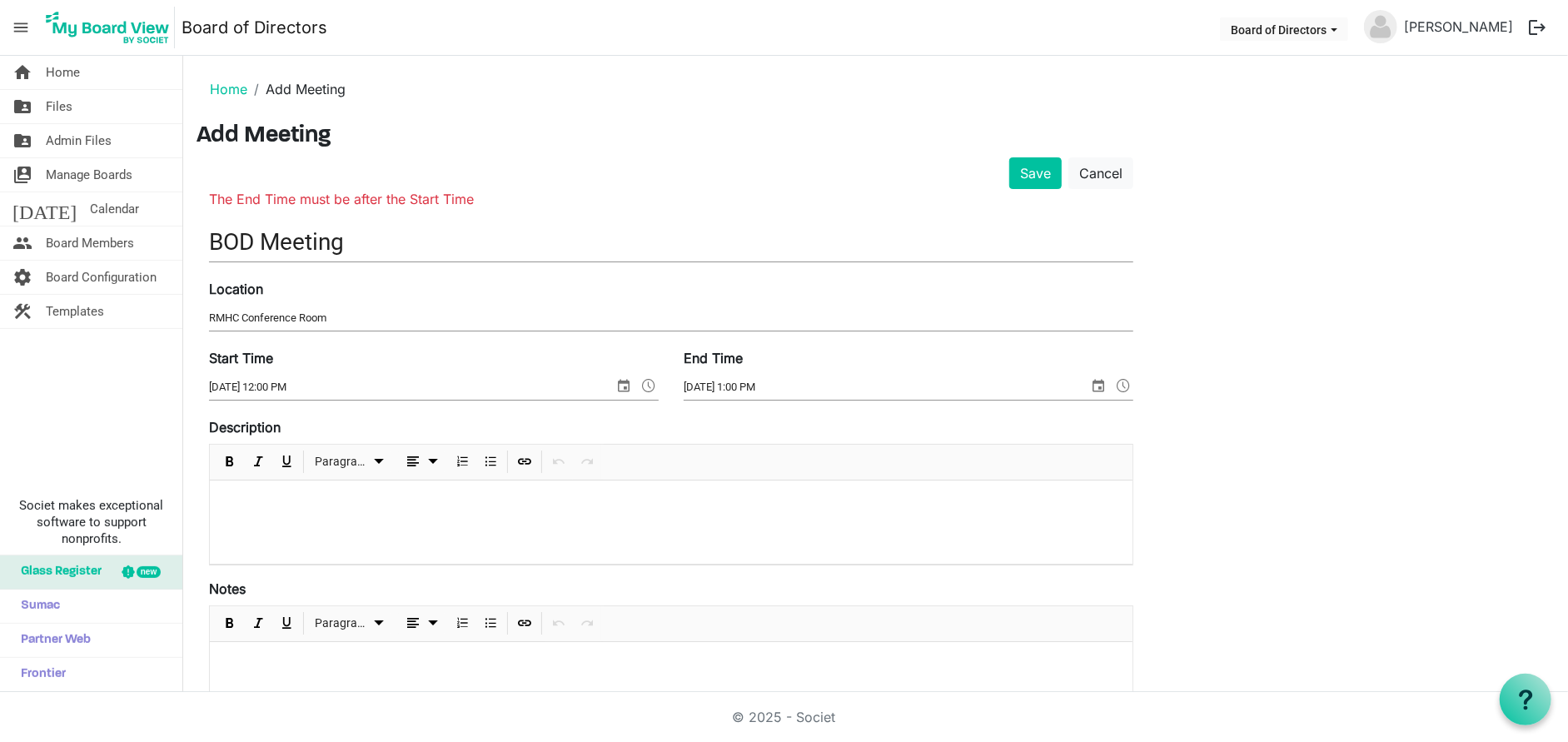
click at [790, 385] on input "10/13/2025 1:00 PM" at bounding box center [886, 387] width 405 height 25
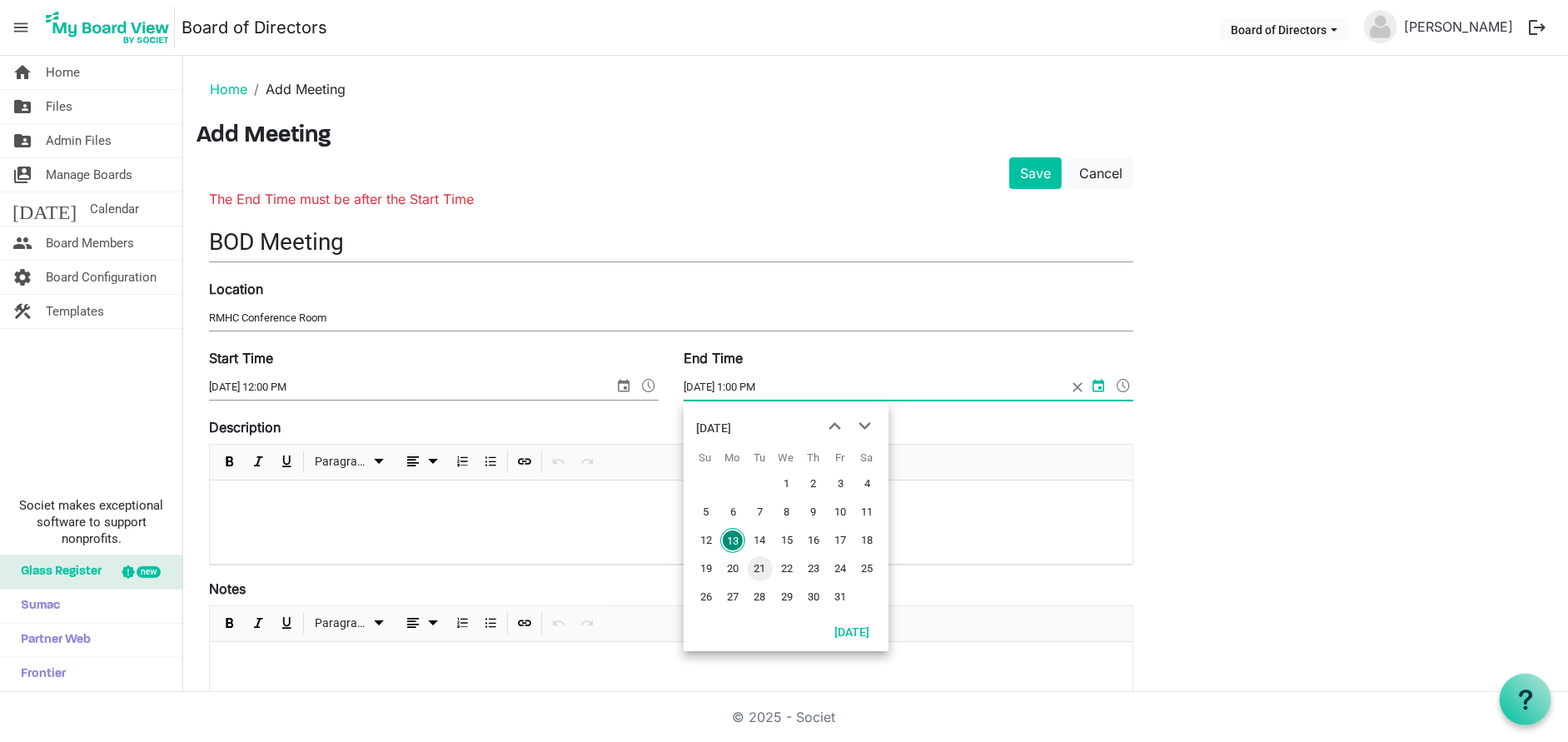
click at [757, 569] on span "21" at bounding box center [760, 568] width 25 height 25
type input "10/21/2025 1:00 PM"
click at [1038, 175] on button "Save" at bounding box center [1036, 174] width 53 height 32
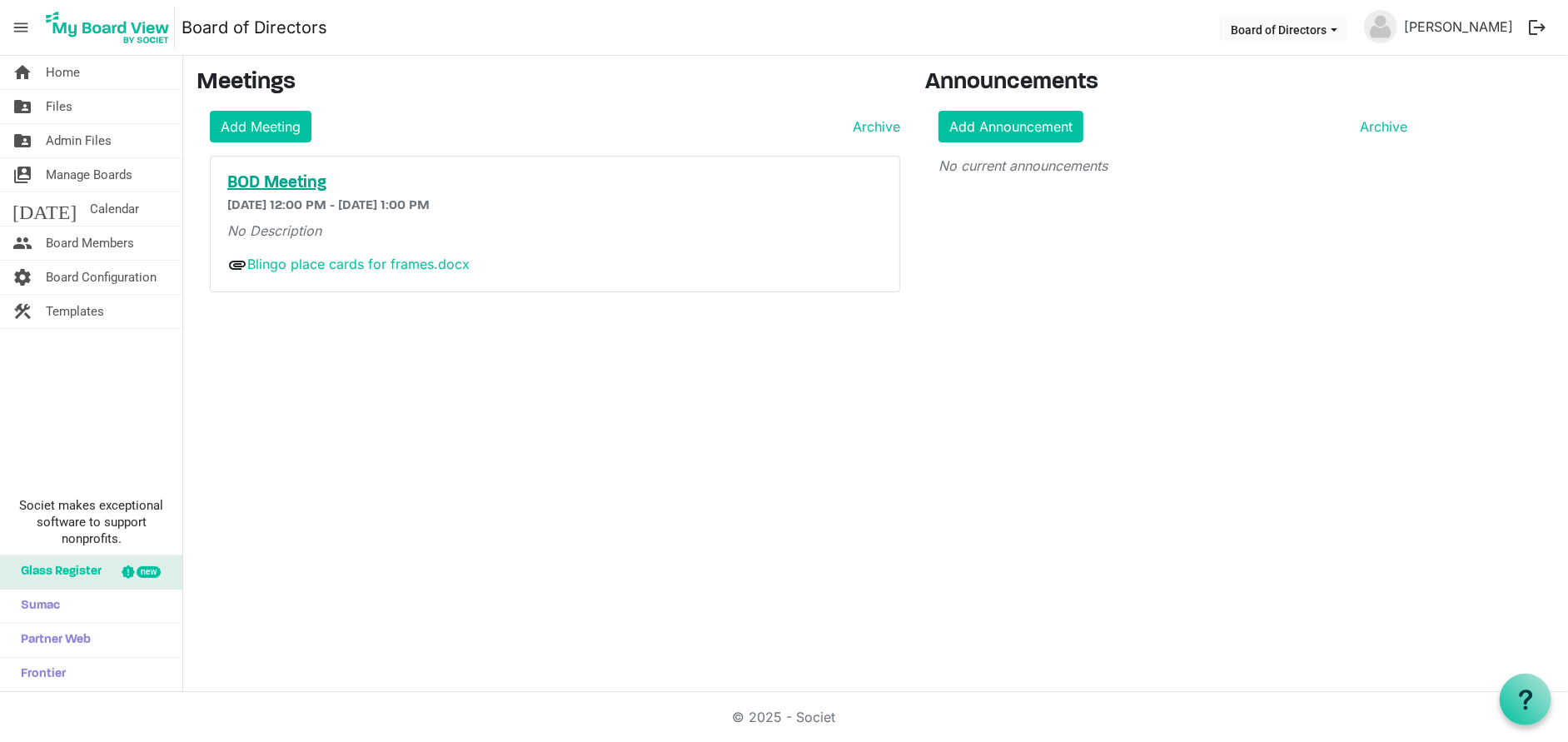
click at [291, 186] on h5 "BOD Meeting" at bounding box center [555, 184] width 656 height 20
click at [75, 109] on link "folder_shared Files" at bounding box center [91, 106] width 182 height 33
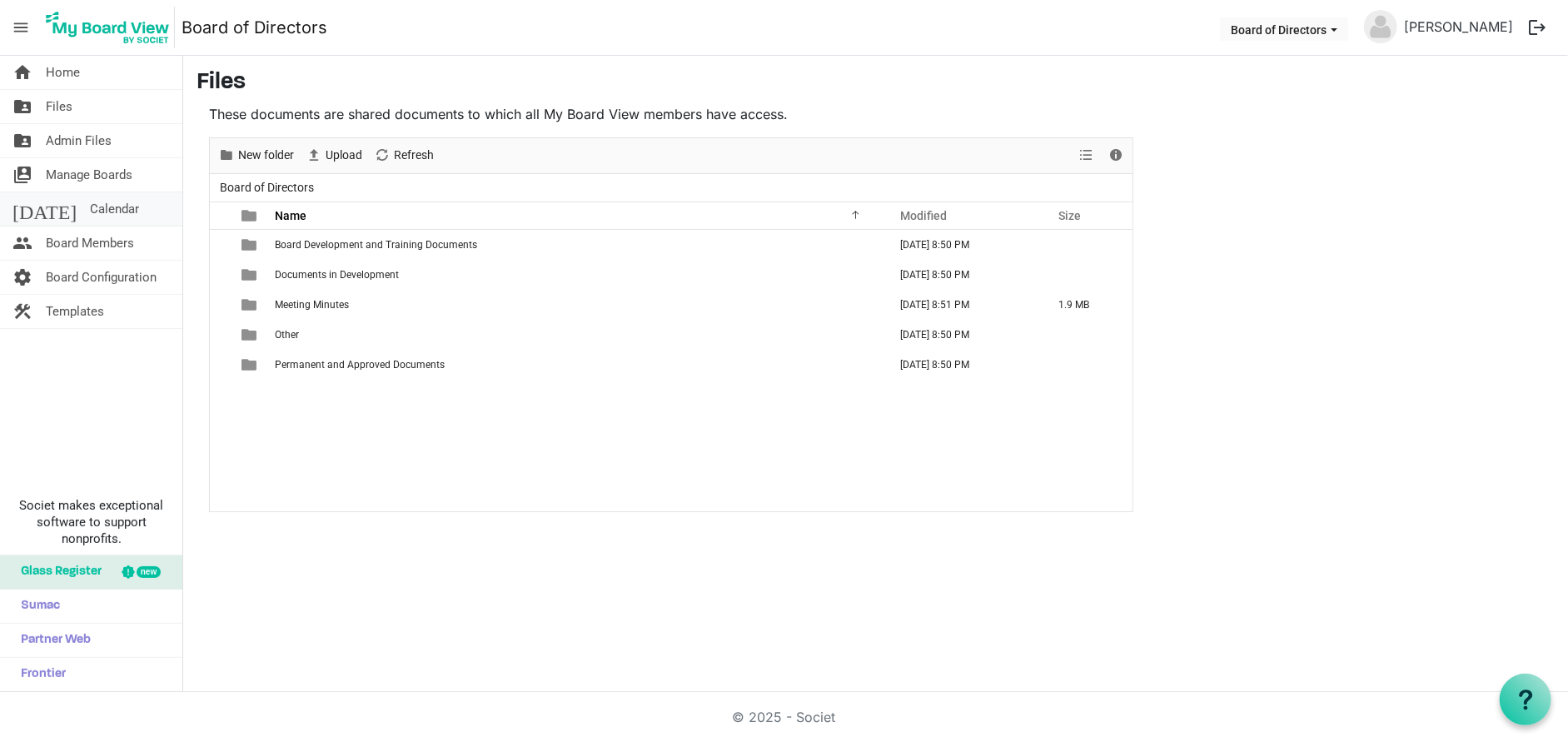
click at [90, 217] on span "Calendar" at bounding box center [114, 208] width 49 height 33
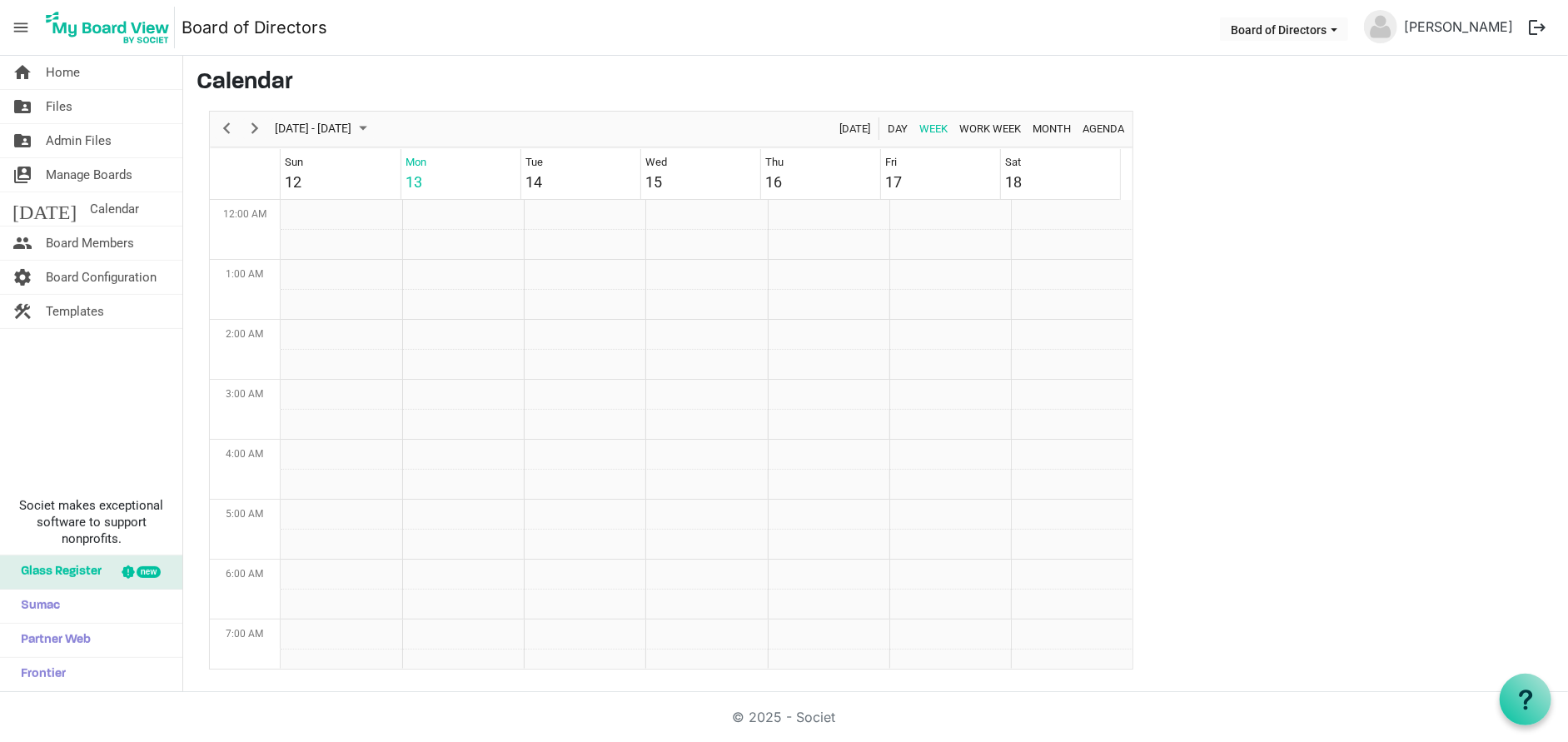
scroll to position [540, 0]
click at [99, 244] on span "Board Members" at bounding box center [90, 242] width 89 height 33
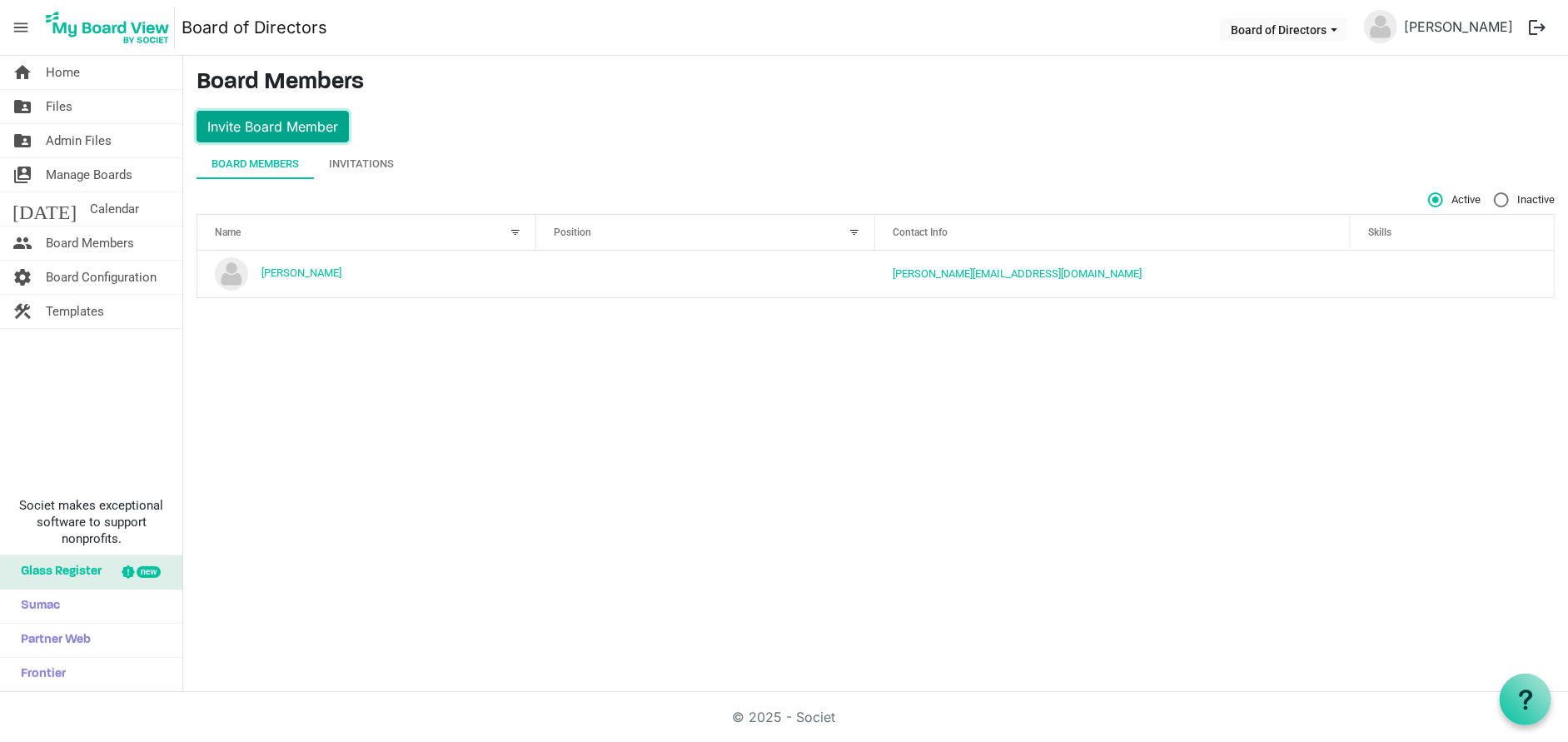
click at [272, 133] on button "Invite Board Member" at bounding box center [272, 127] width 153 height 32
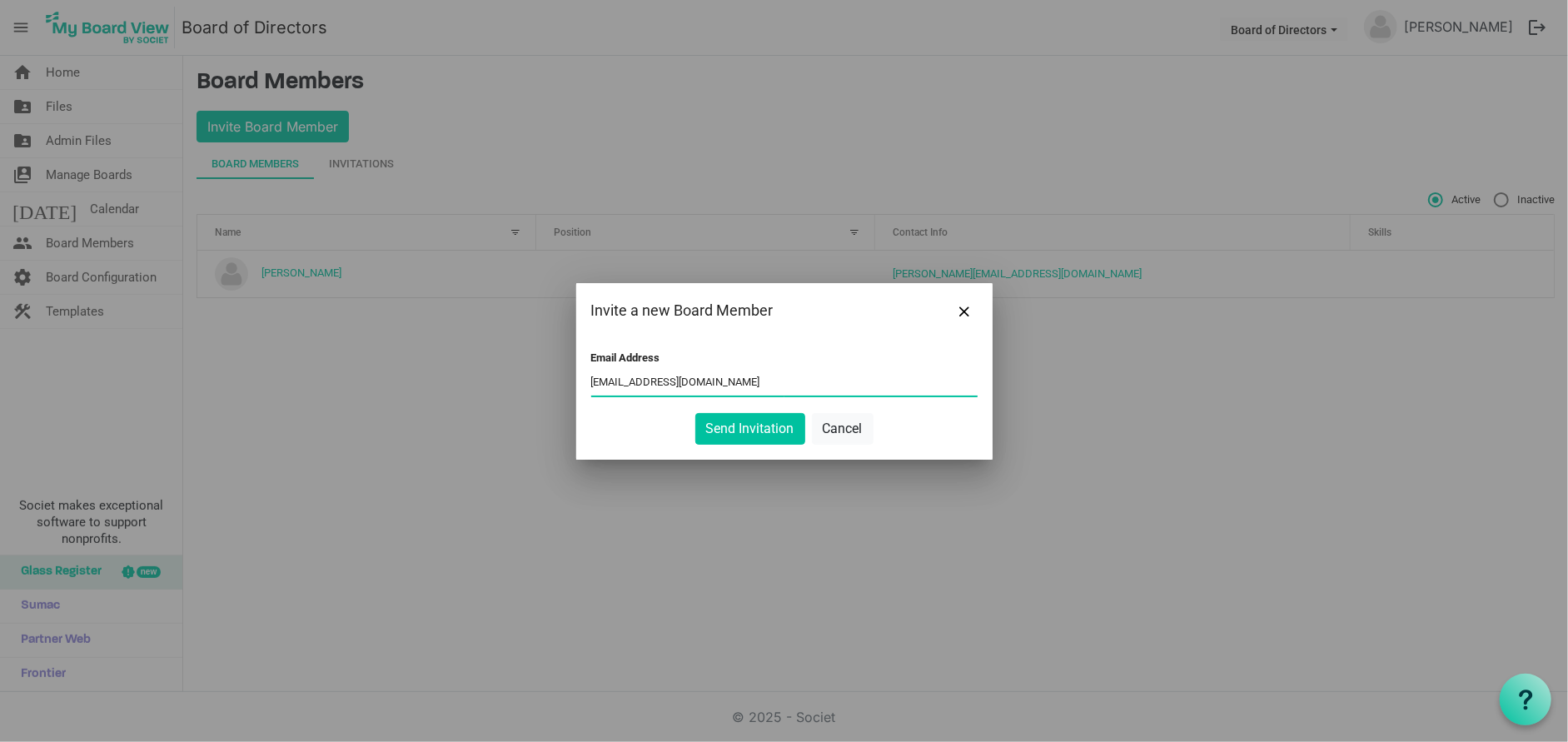
type input "[EMAIL_ADDRESS][DOMAIN_NAME]"
click at [927, 413] on div "Send Invitation Cancel" at bounding box center [784, 429] width 387 height 32
click at [763, 435] on button "Send Invitation" at bounding box center [751, 429] width 110 height 32
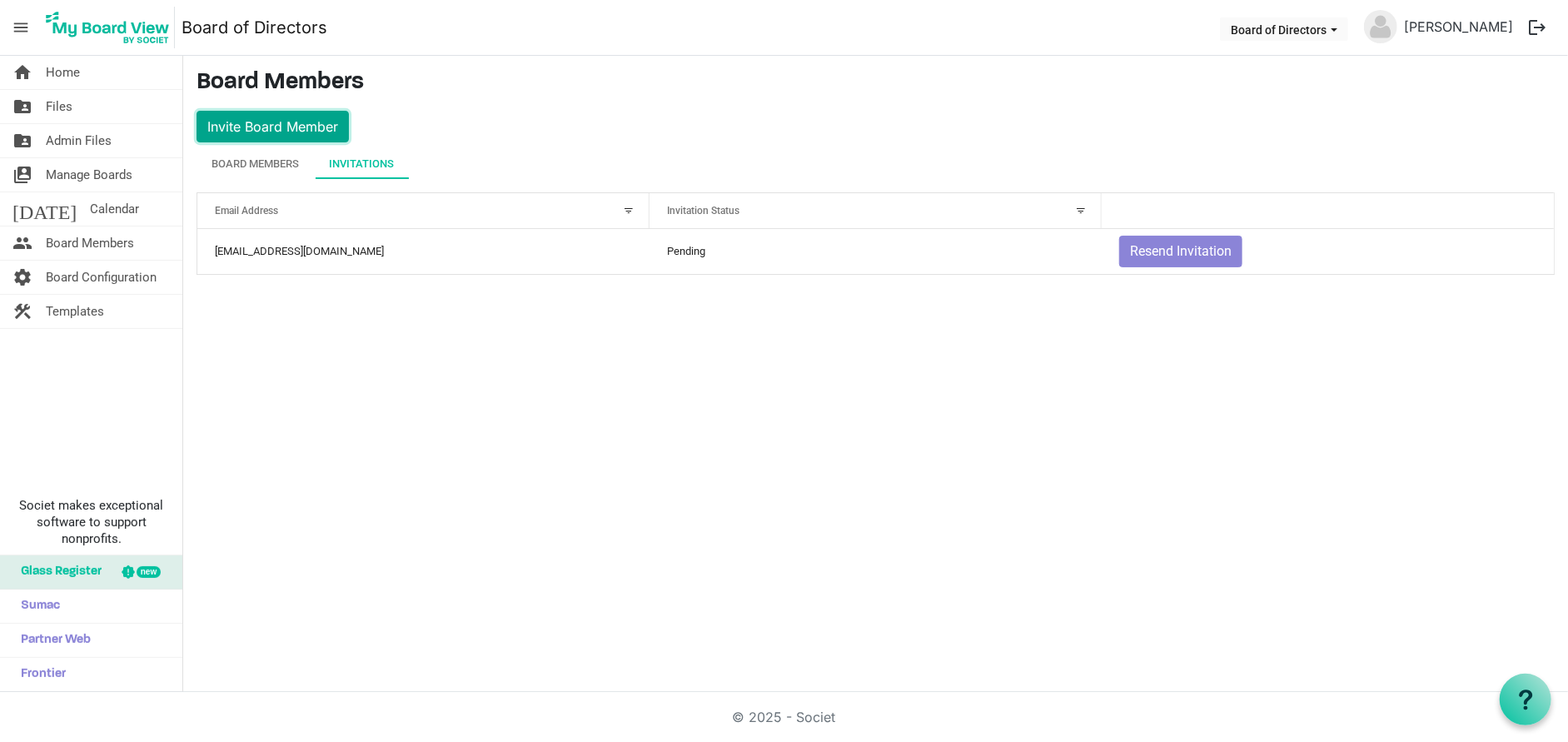
click at [266, 124] on button "Invite Board Member" at bounding box center [272, 127] width 153 height 32
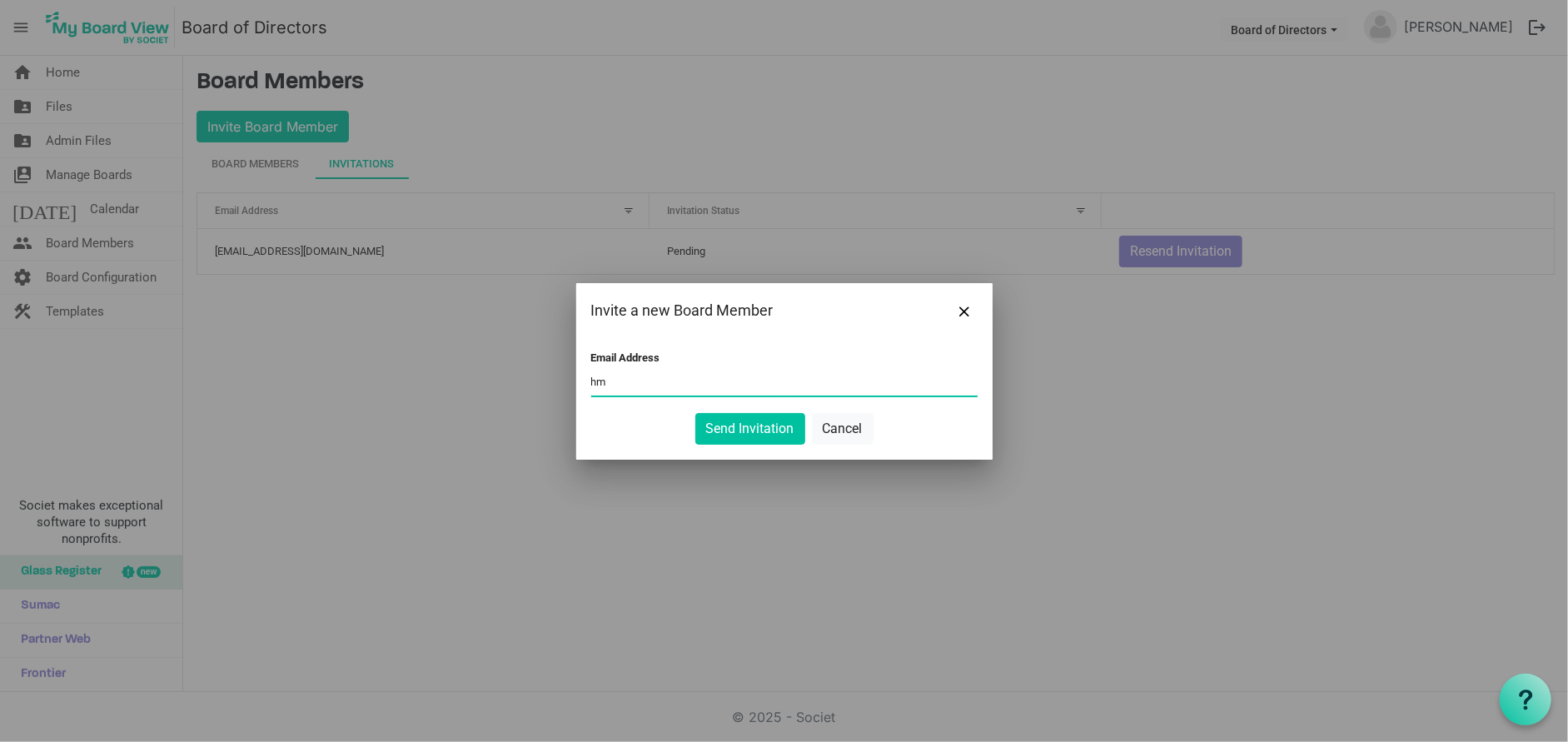
type input "h"
type input "[EMAIL_ADDRESS][DOMAIN_NAME]"
click at [747, 432] on button "Send Invitation" at bounding box center [751, 429] width 110 height 32
